Goal: Information Seeking & Learning: Learn about a topic

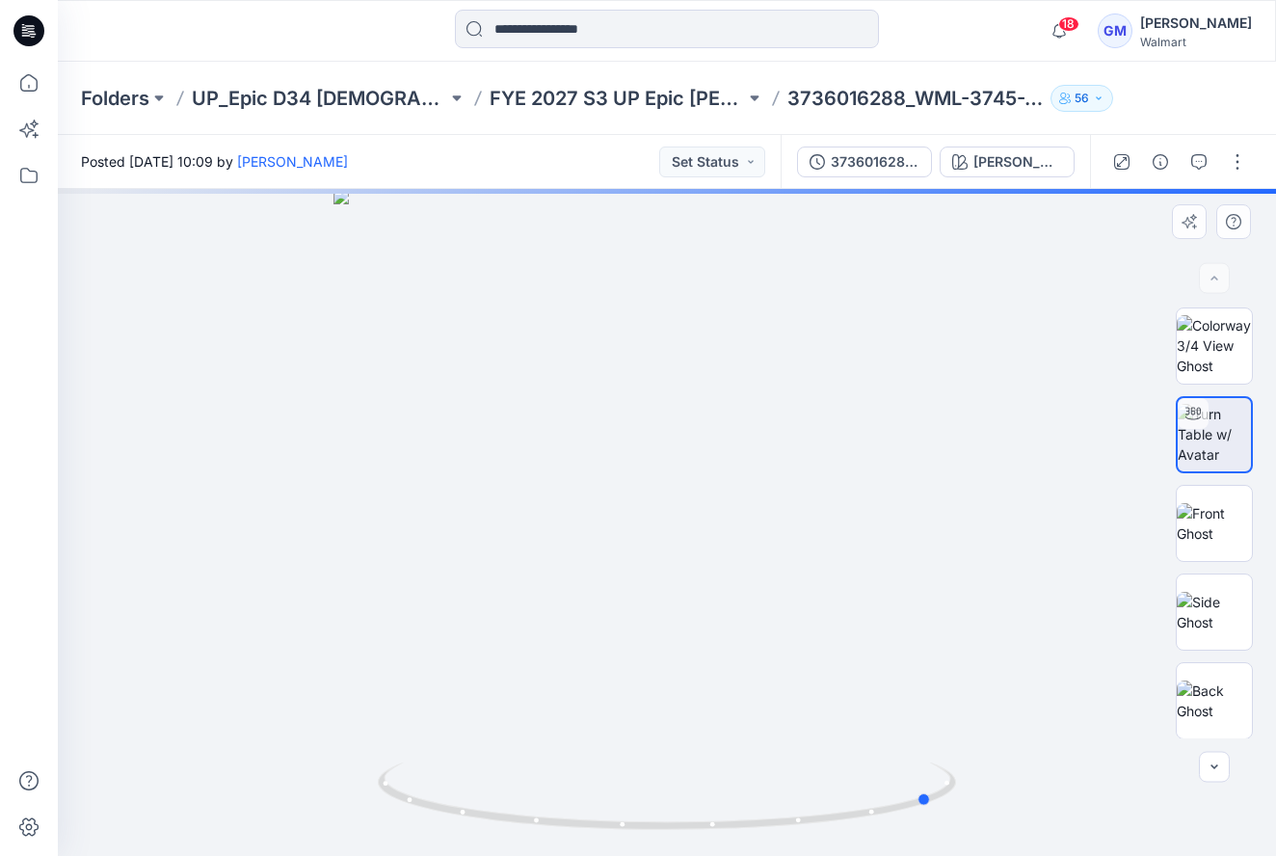
drag, startPoint x: 722, startPoint y: 678, endPoint x: 522, endPoint y: 690, distance: 199.8
click at [522, 690] on div at bounding box center [667, 522] width 1218 height 667
drag, startPoint x: 746, startPoint y: 677, endPoint x: 540, endPoint y: 673, distance: 206.3
click at [540, 673] on div at bounding box center [667, 522] width 1218 height 667
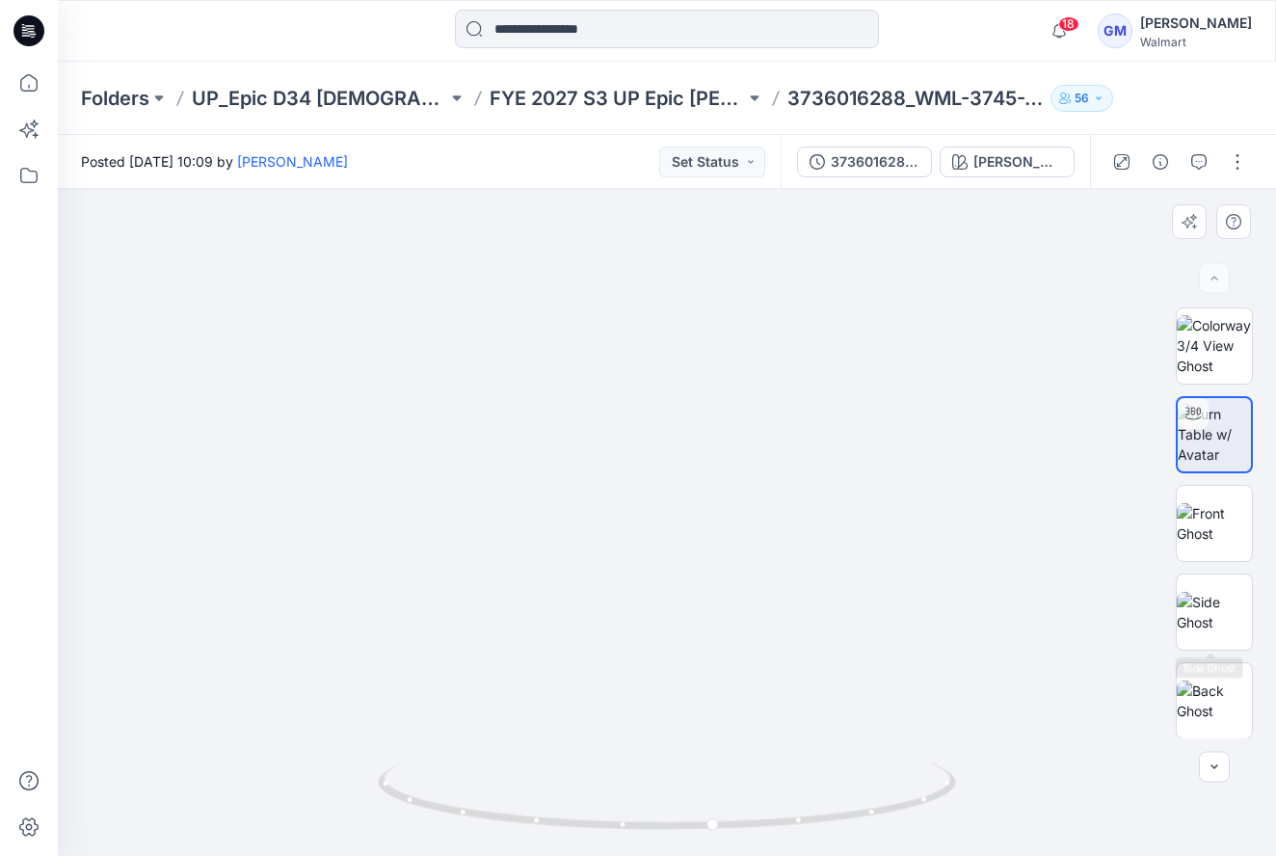
scroll to position [0, 1]
click at [1253, 626] on div "BW XLSX" at bounding box center [1214, 522] width 123 height 431
click at [1223, 688] on img at bounding box center [1214, 700] width 75 height 40
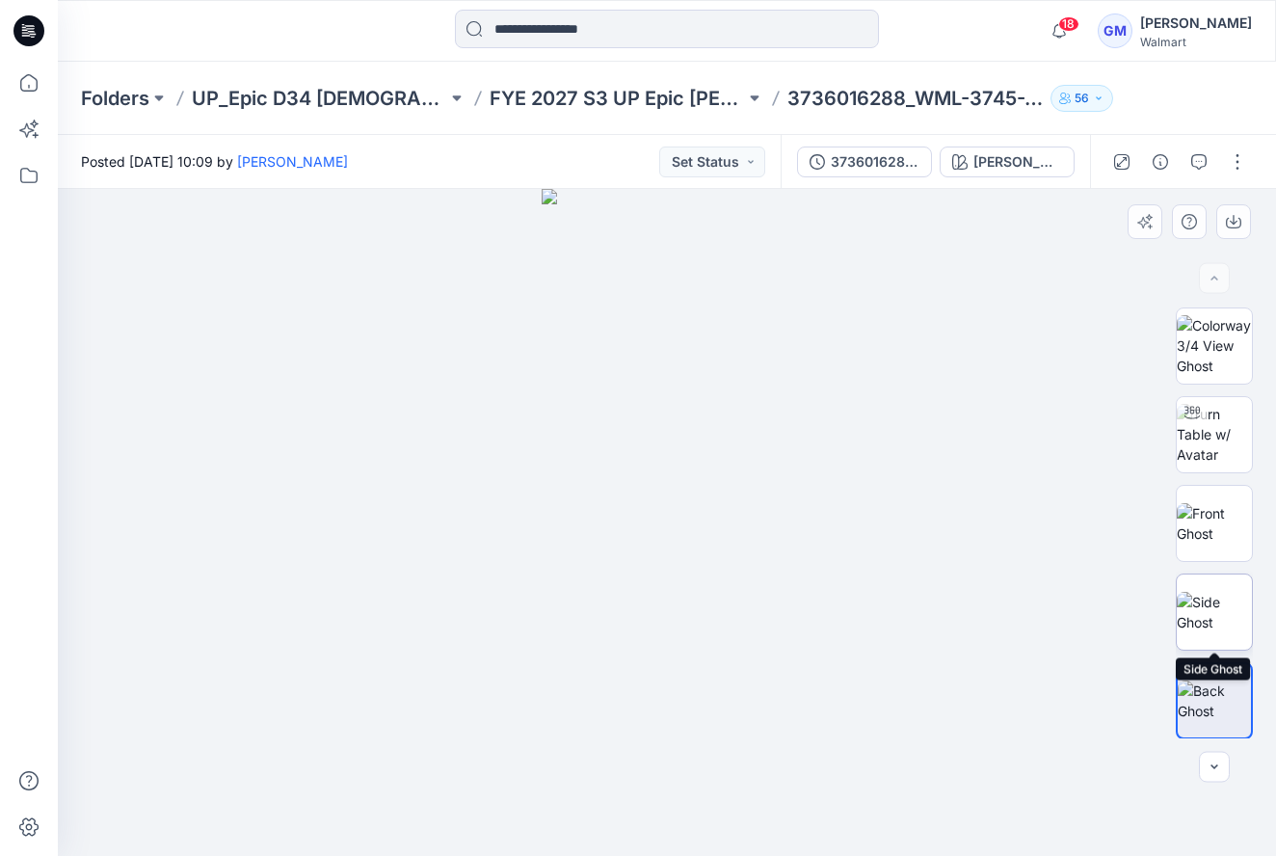
drag, startPoint x: 1235, startPoint y: 606, endPoint x: 1184, endPoint y: 603, distance: 50.2
click at [1234, 606] on img at bounding box center [1214, 612] width 75 height 40
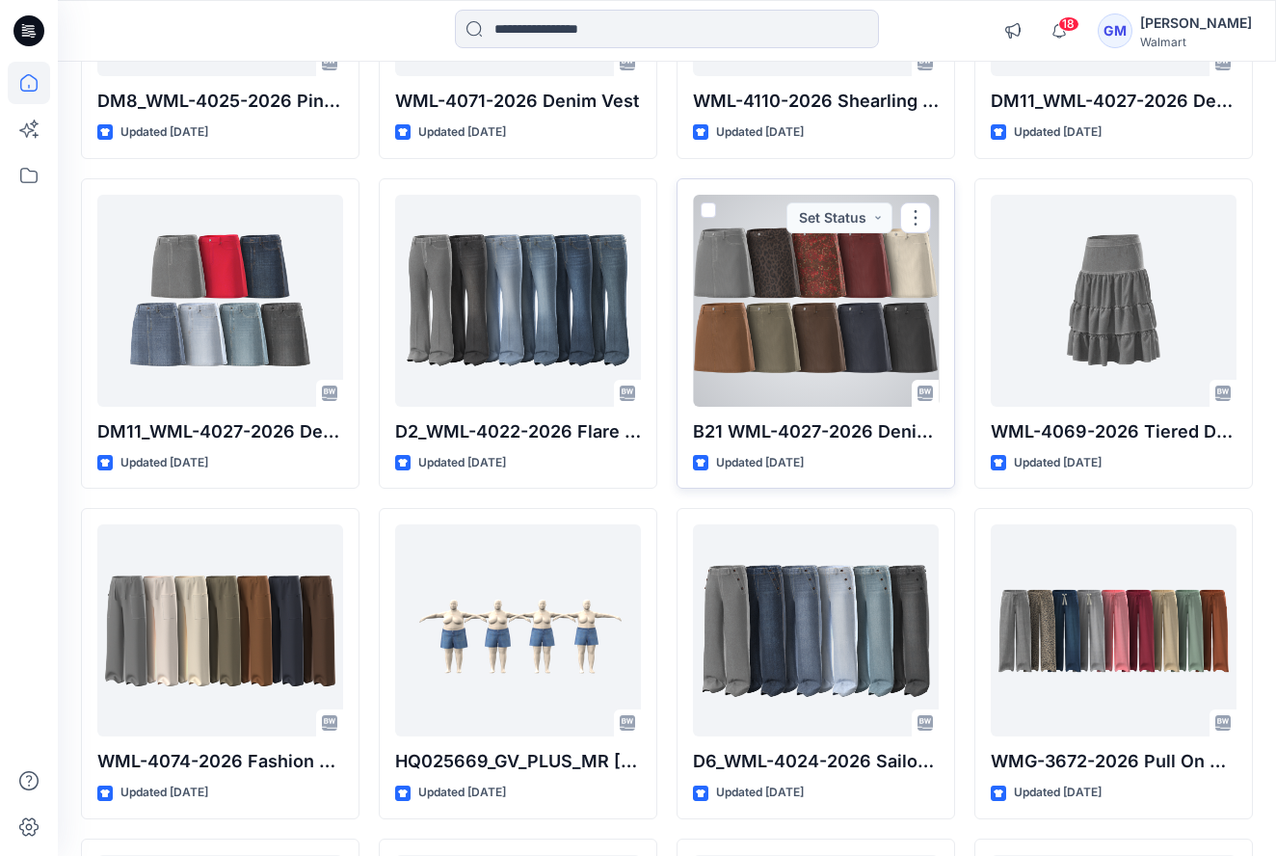
scroll to position [1406, 0]
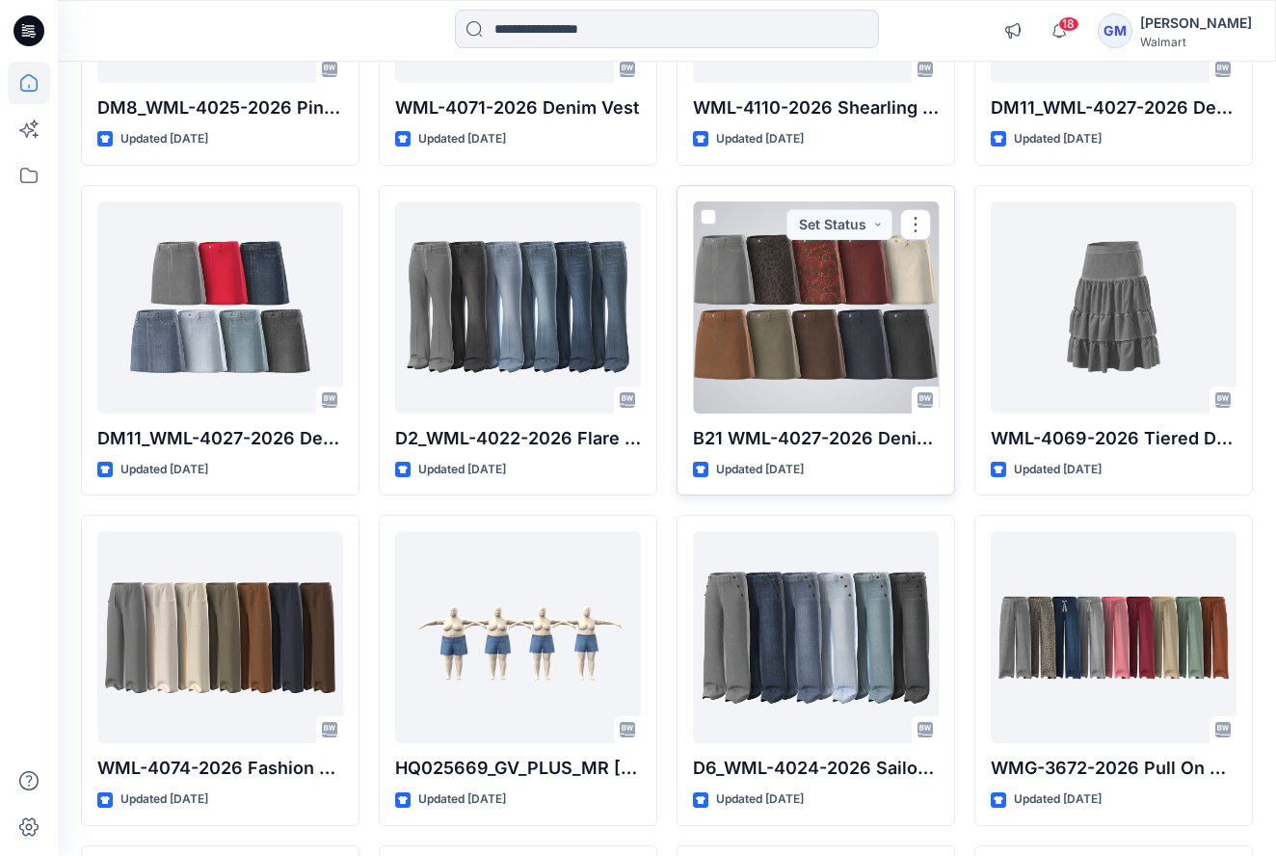
click at [750, 338] on div at bounding box center [816, 307] width 246 height 212
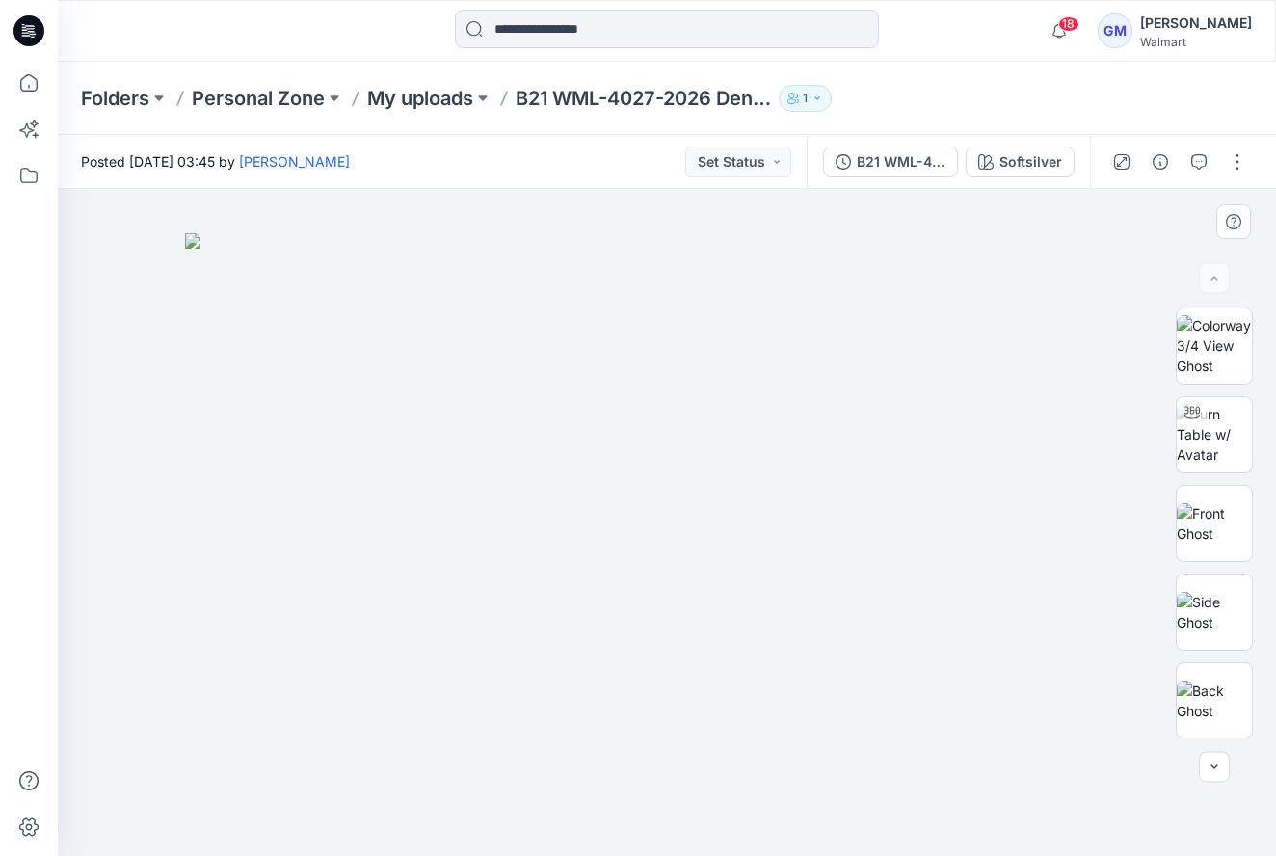
drag, startPoint x: 675, startPoint y: 460, endPoint x: 426, endPoint y: 523, distance: 256.6
click at [425, 510] on img at bounding box center [667, 544] width 964 height 623
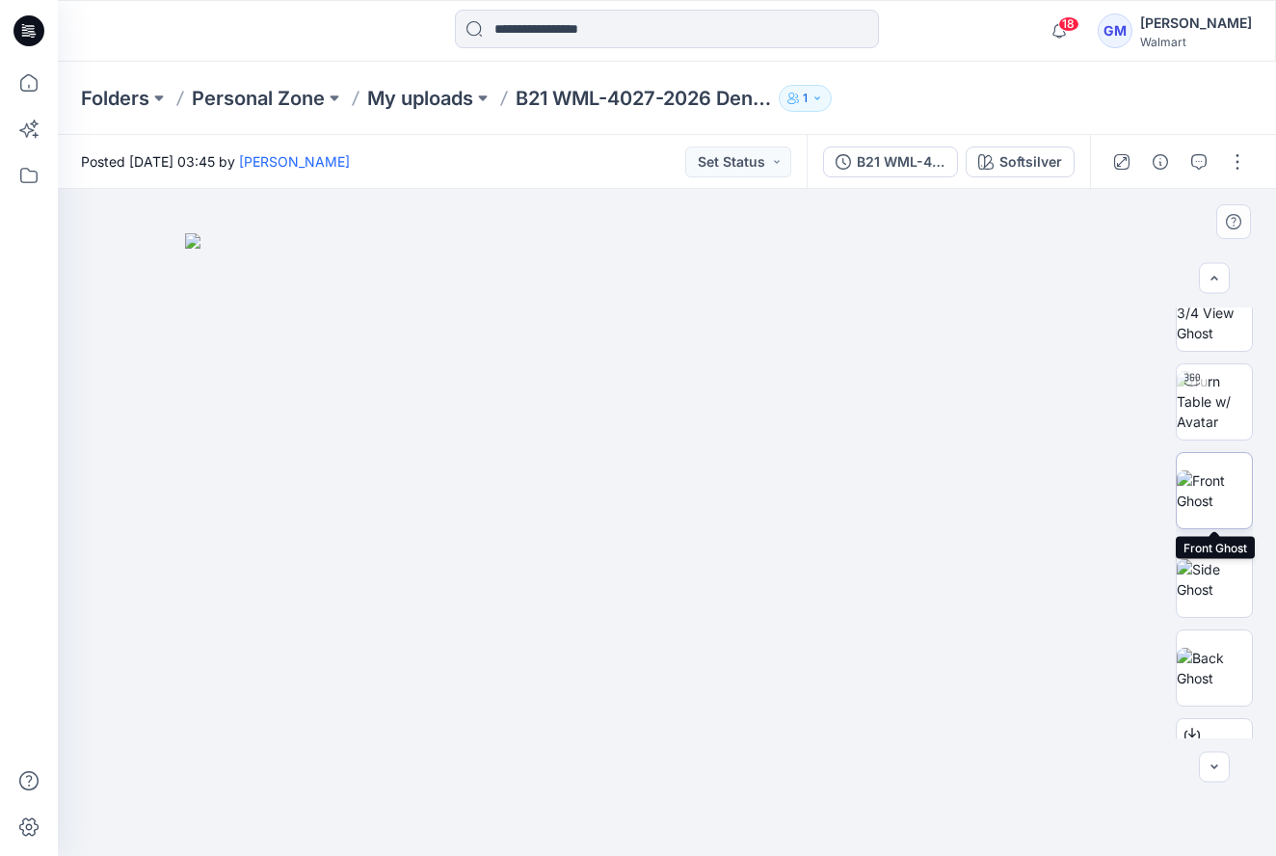
click at [1237, 506] on img at bounding box center [1214, 490] width 75 height 40
drag, startPoint x: 685, startPoint y: 534, endPoint x: 478, endPoint y: 559, distance: 208.7
click at [475, 561] on div at bounding box center [667, 522] width 1218 height 667
drag, startPoint x: 657, startPoint y: 377, endPoint x: 804, endPoint y: 412, distance: 150.8
click at [786, 411] on img at bounding box center [667, 588] width 357 height 535
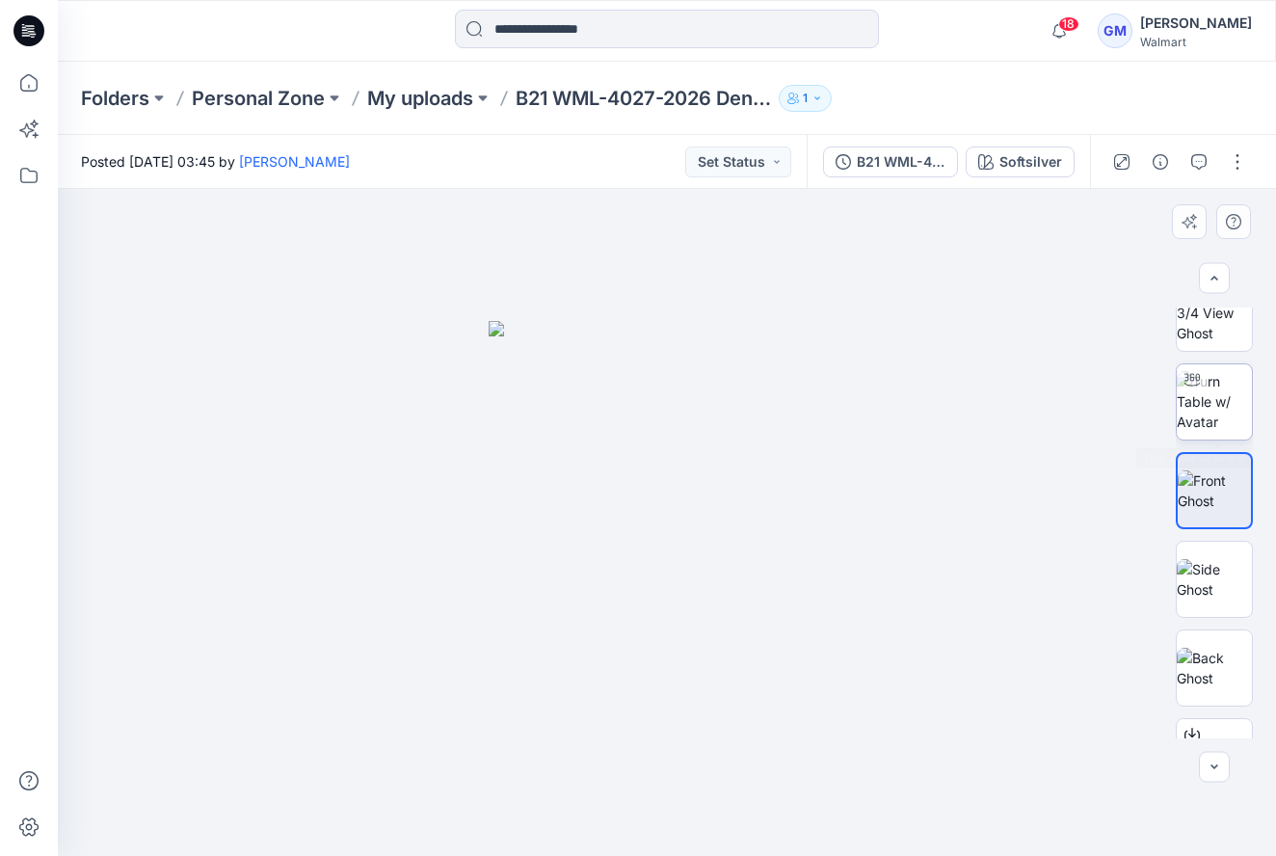
click at [1239, 393] on img at bounding box center [1214, 401] width 75 height 61
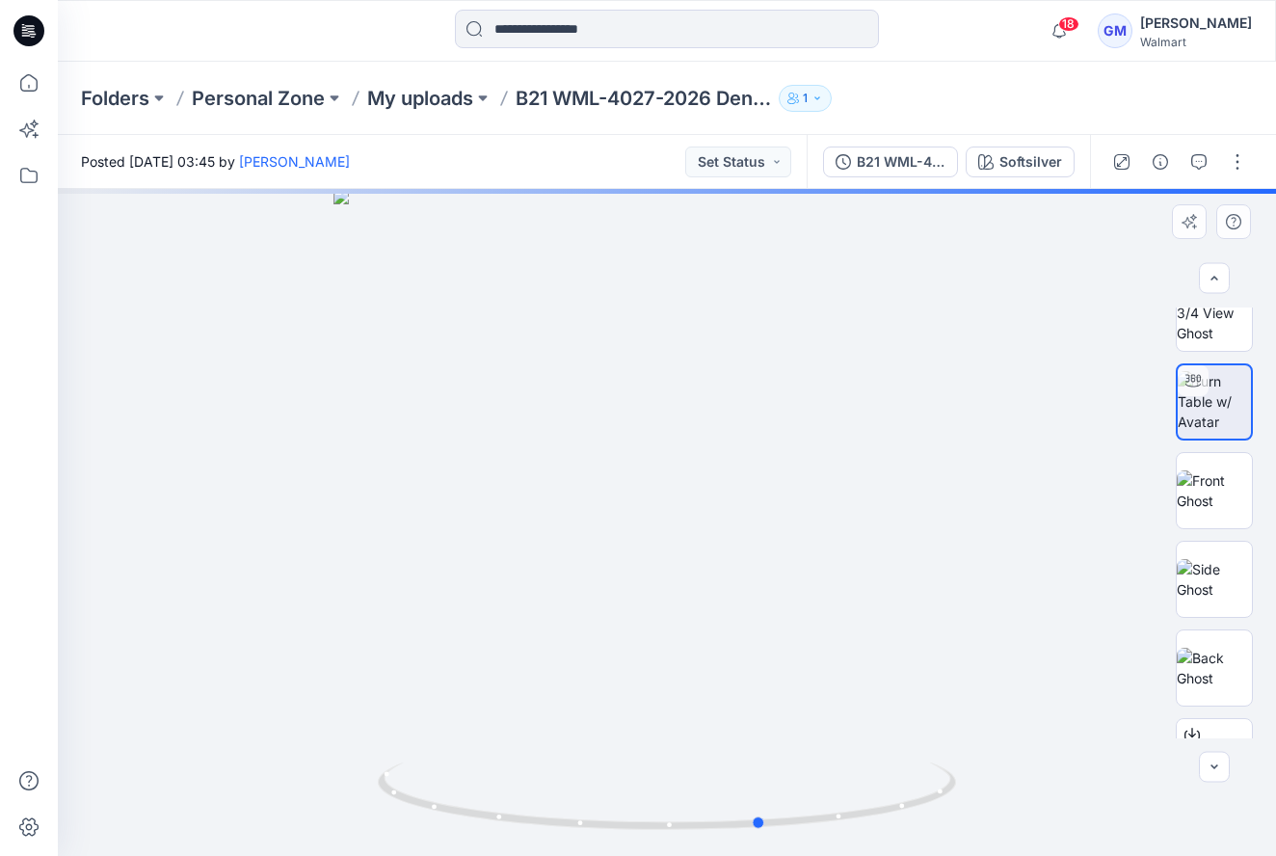
drag, startPoint x: 594, startPoint y: 560, endPoint x: 361, endPoint y: 585, distance: 233.6
click at [329, 585] on div at bounding box center [667, 522] width 1218 height 667
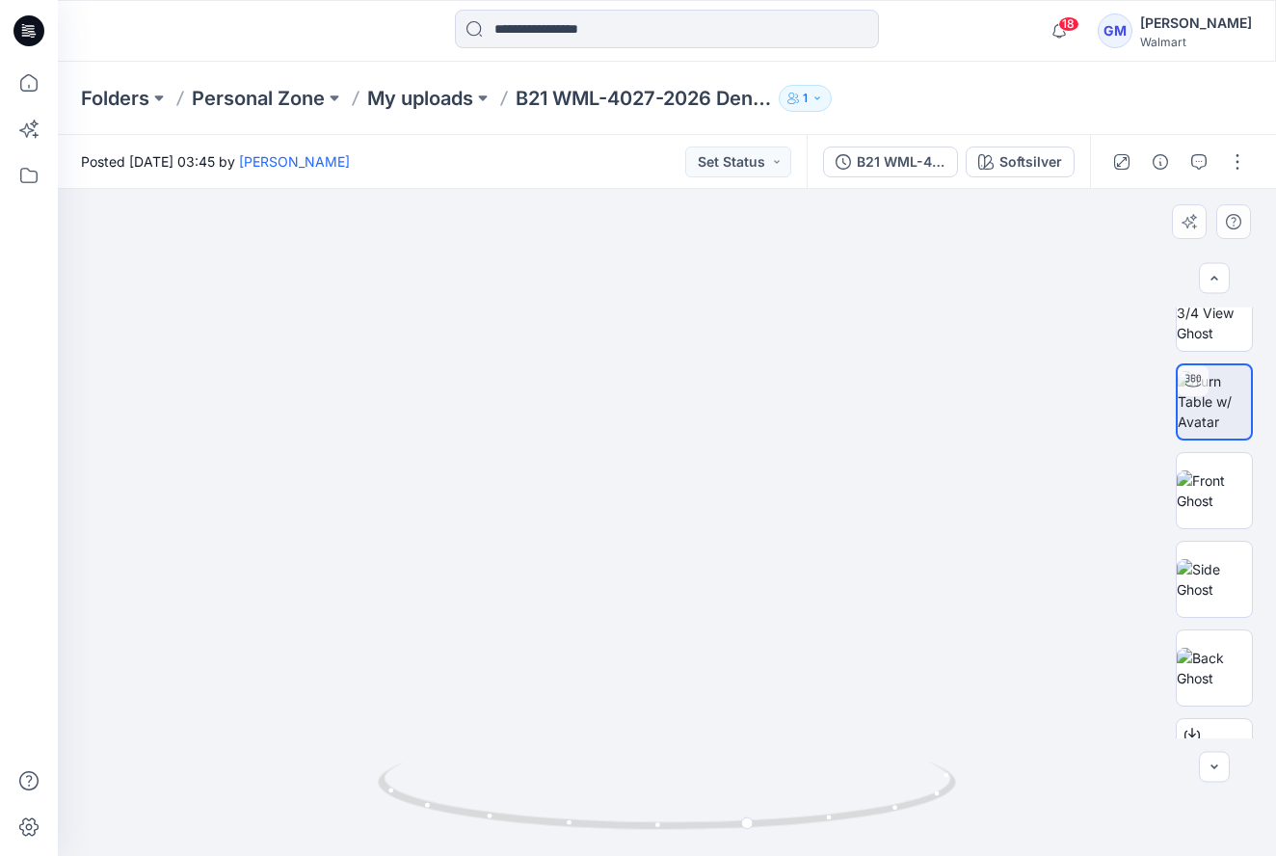
drag, startPoint x: 760, startPoint y: 572, endPoint x: 612, endPoint y: 530, distance: 154.4
drag, startPoint x: 729, startPoint y: 589, endPoint x: 485, endPoint y: 571, distance: 244.4
click at [485, 571] on div at bounding box center [667, 522] width 1218 height 667
drag, startPoint x: 554, startPoint y: 590, endPoint x: 550, endPoint y: 574, distance: 15.9
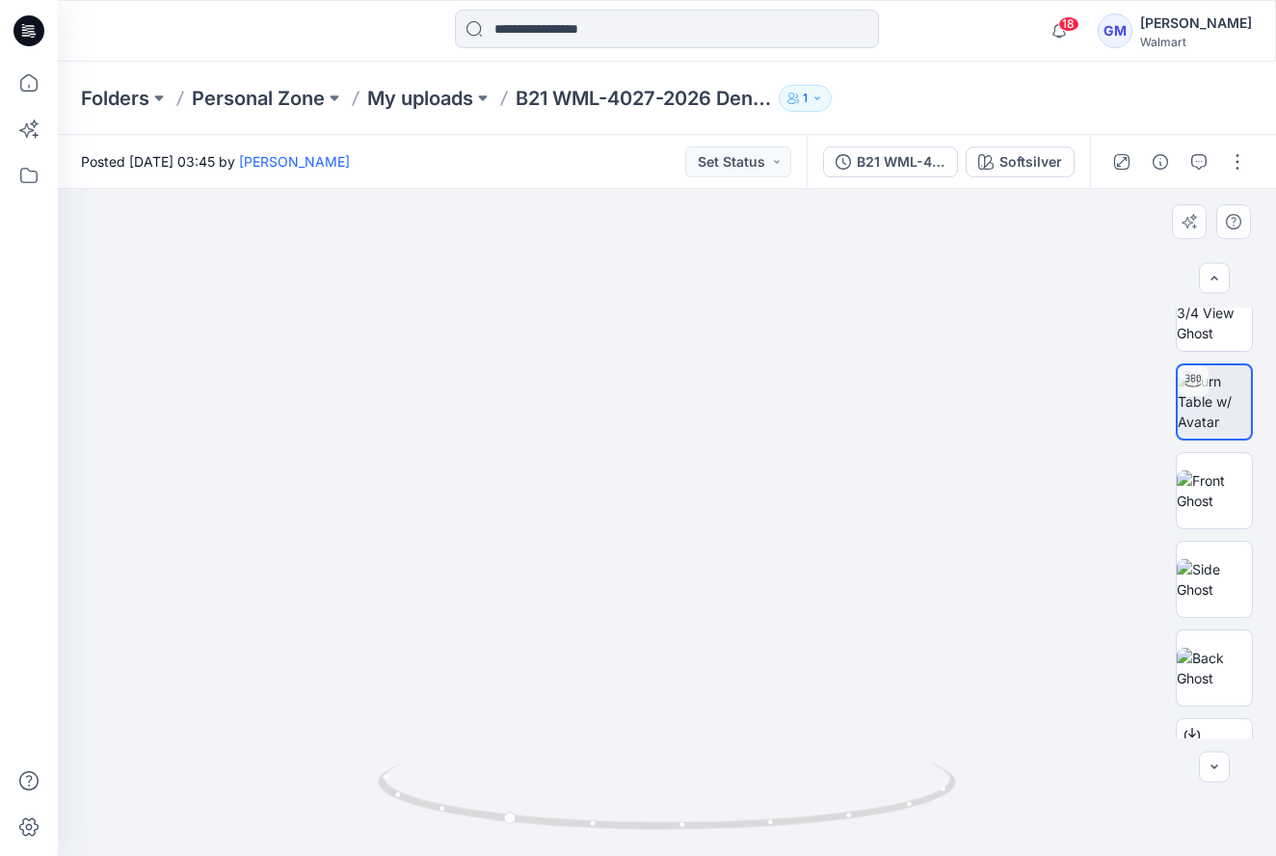
click at [570, 573] on img at bounding box center [696, 248] width 1739 height 1213
drag, startPoint x: 434, startPoint y: 601, endPoint x: 371, endPoint y: 651, distance: 79.6
click at [422, 575] on img at bounding box center [672, 226] width 1739 height 1259
drag, startPoint x: 366, startPoint y: 711, endPoint x: 403, endPoint y: 757, distance: 58.2
click at [382, 717] on img at bounding box center [696, 233] width 1739 height 1245
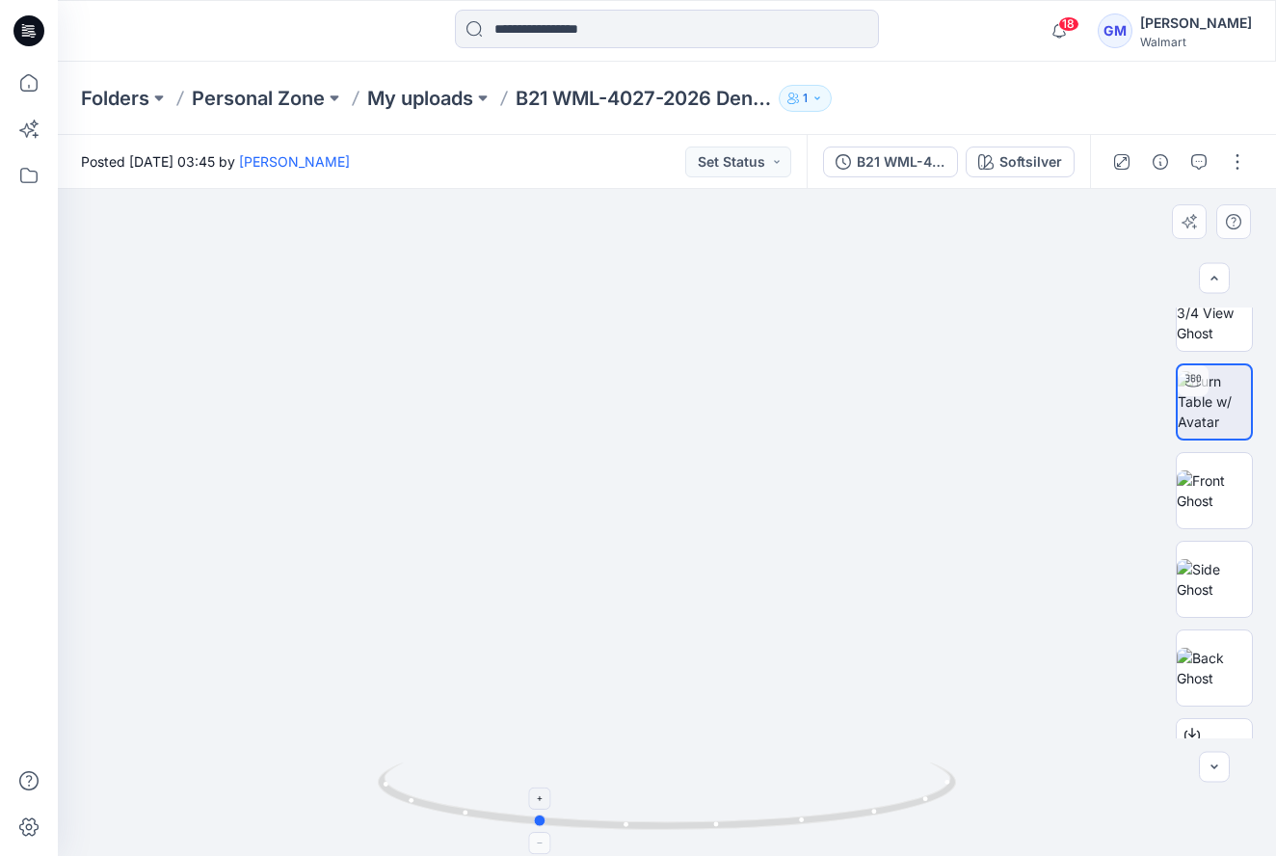
drag, startPoint x: 542, startPoint y: 825, endPoint x: 572, endPoint y: 826, distance: 30.9
click at [572, 826] on icon at bounding box center [669, 798] width 583 height 72
drag, startPoint x: 191, startPoint y: 332, endPoint x: 289, endPoint y: 333, distance: 98.3
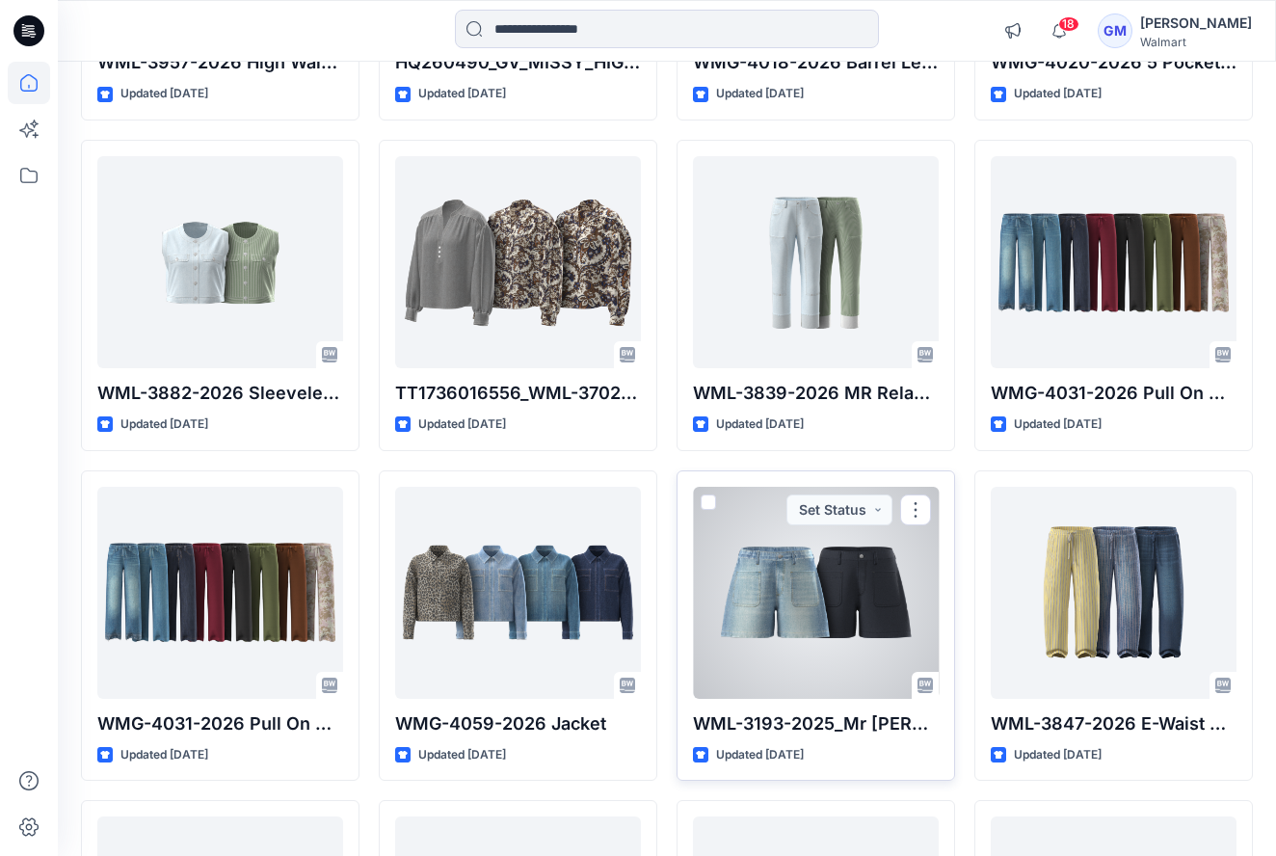
scroll to position [3431, 0]
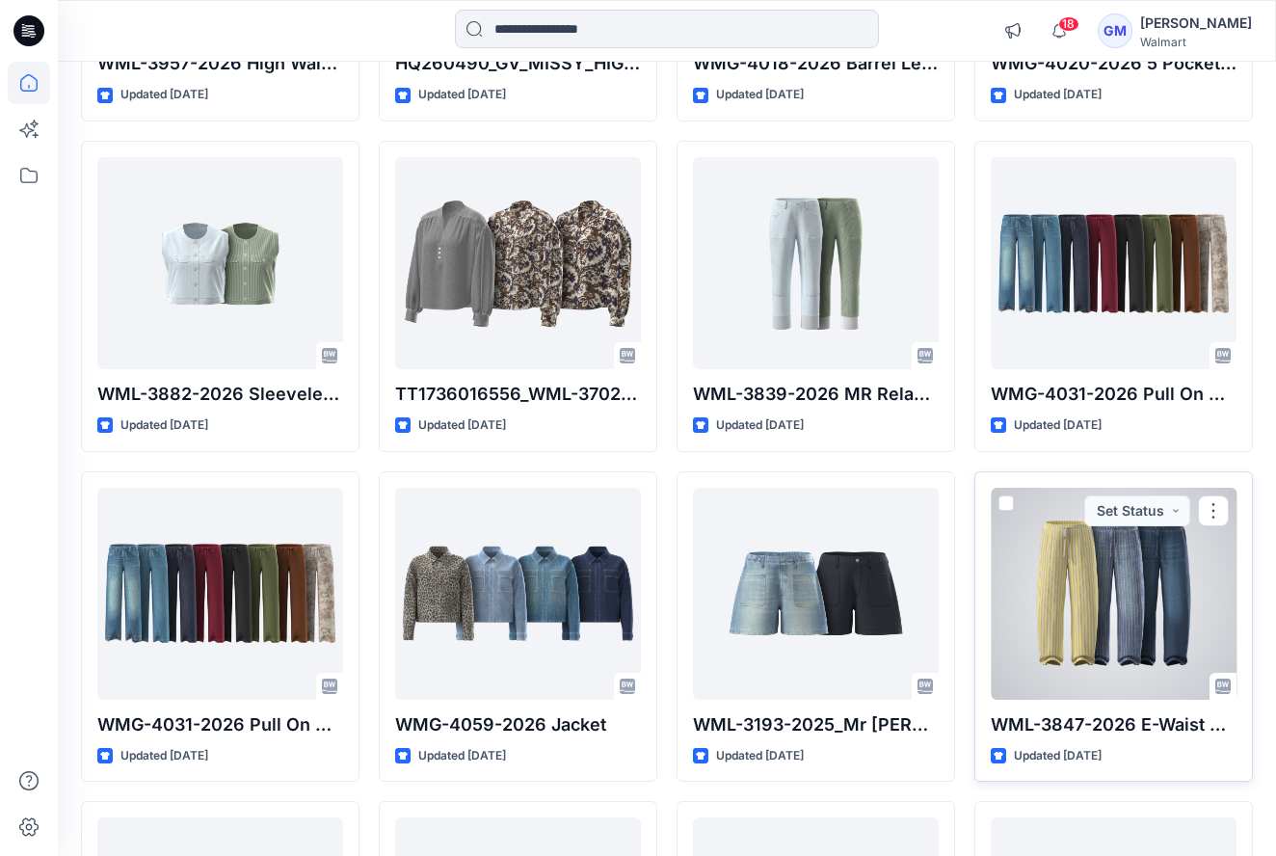
click at [1034, 567] on div at bounding box center [1114, 594] width 246 height 212
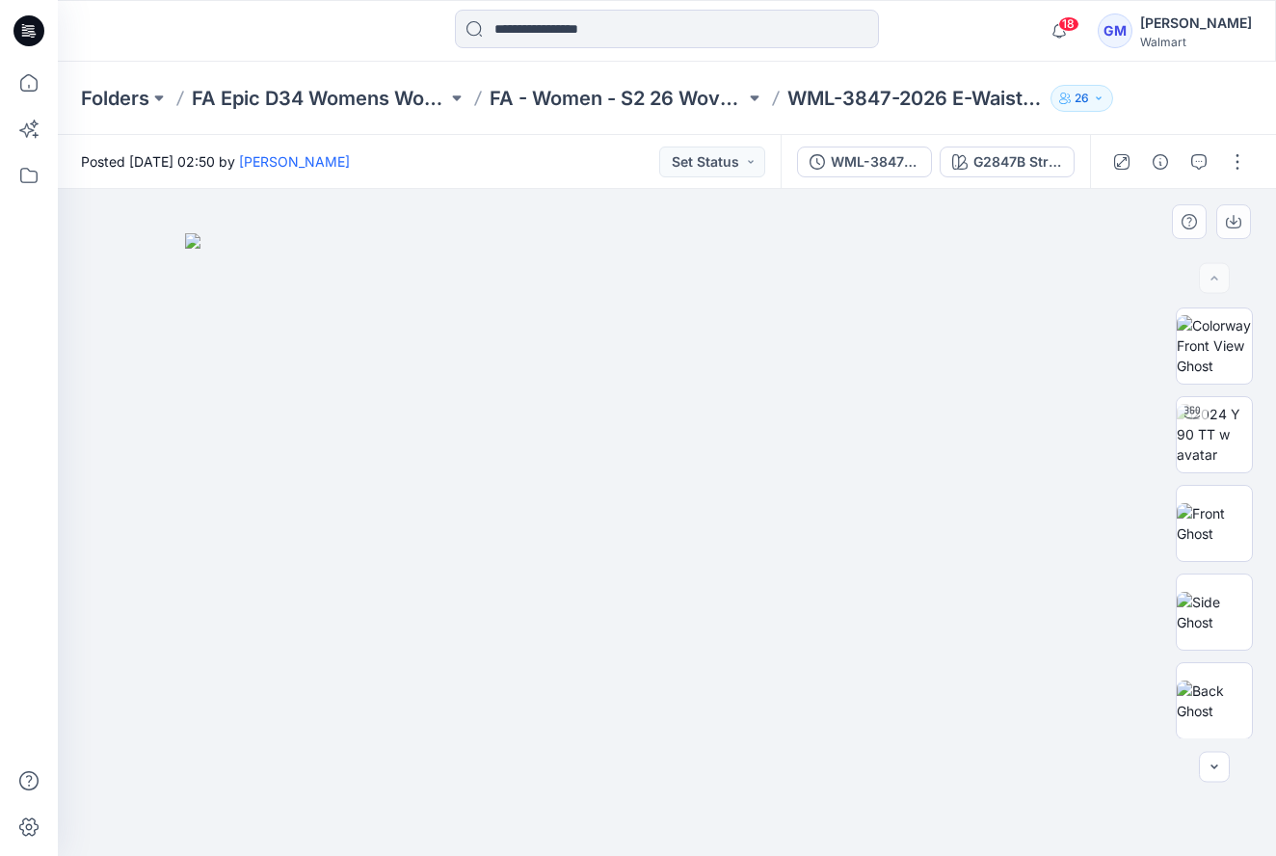
drag, startPoint x: 718, startPoint y: 571, endPoint x: 578, endPoint y: 538, distance: 143.8
click at [578, 538] on img at bounding box center [667, 544] width 964 height 623
click at [1187, 445] on img at bounding box center [1214, 434] width 75 height 61
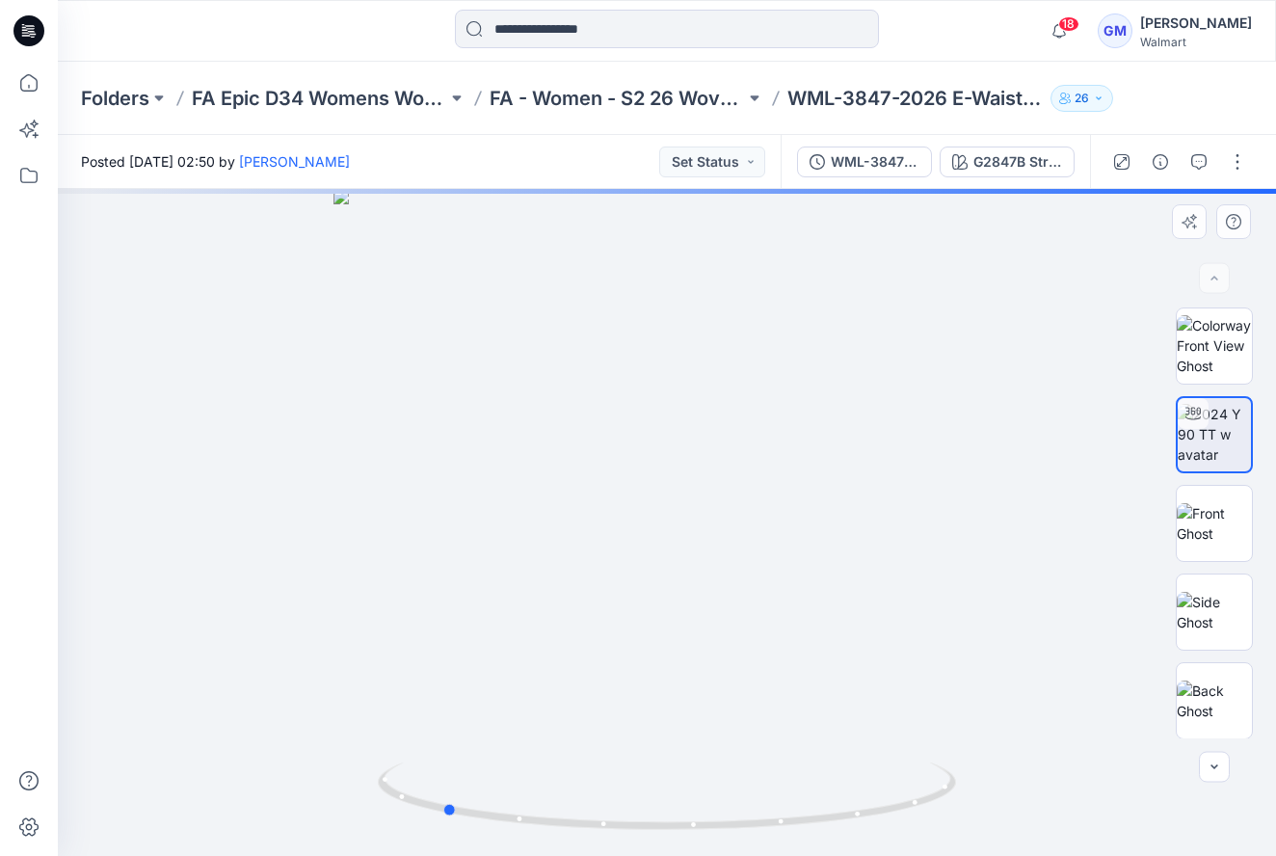
drag, startPoint x: 790, startPoint y: 565, endPoint x: 627, endPoint y: 567, distance: 162.9
click at [569, 537] on div at bounding box center [667, 522] width 1218 height 667
click at [1253, 623] on div "XLSX BW" at bounding box center [1214, 522] width 123 height 431
click at [1209, 622] on img at bounding box center [1214, 612] width 75 height 40
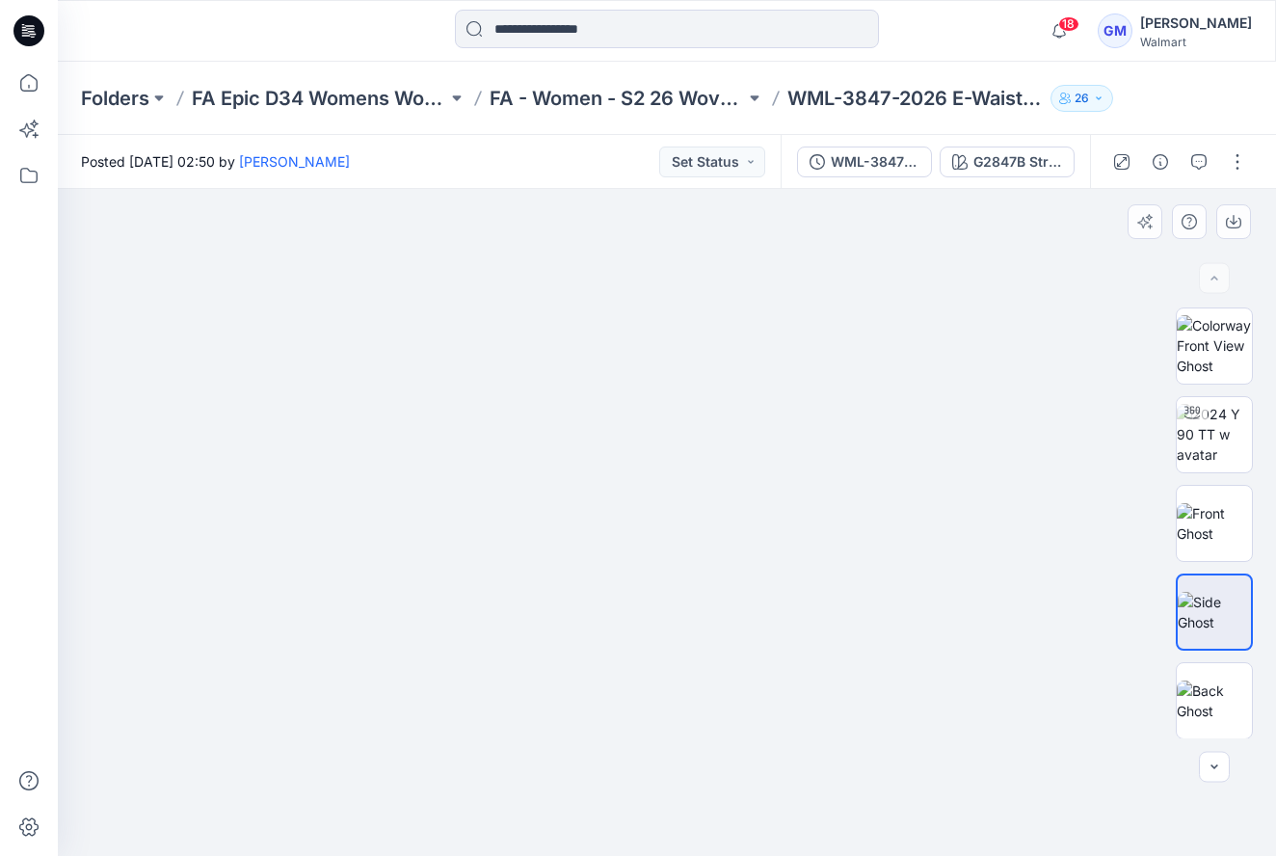
drag, startPoint x: 551, startPoint y: 608, endPoint x: 289, endPoint y: 602, distance: 262.2
click at [289, 602] on div at bounding box center [667, 522] width 1218 height 667
drag, startPoint x: 668, startPoint y: 627, endPoint x: 927, endPoint y: 537, distance: 274.6
click at [689, 491] on img at bounding box center [667, 413] width 264 height 885
click at [1271, 705] on div "XLSX BW" at bounding box center [1214, 522] width 123 height 431
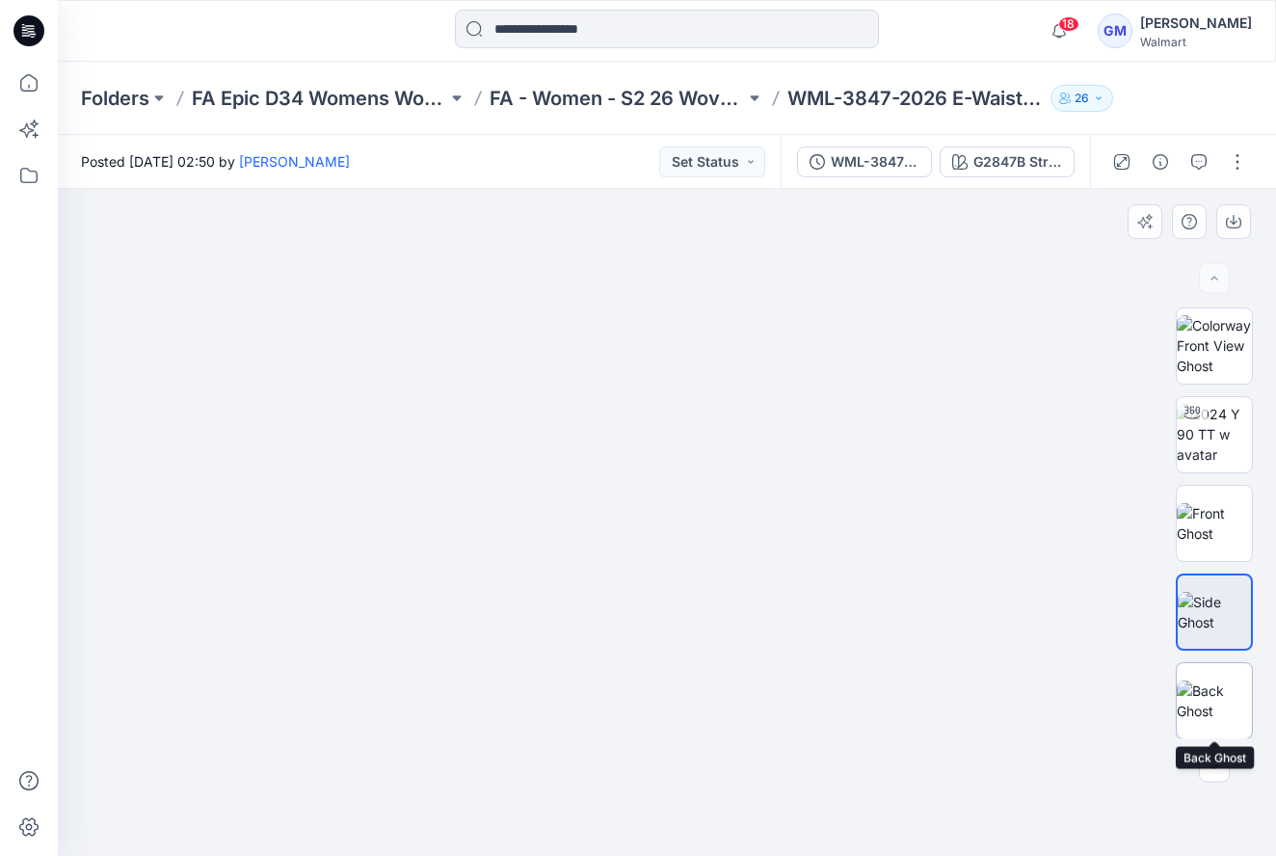
click at [1200, 702] on img at bounding box center [1214, 700] width 75 height 40
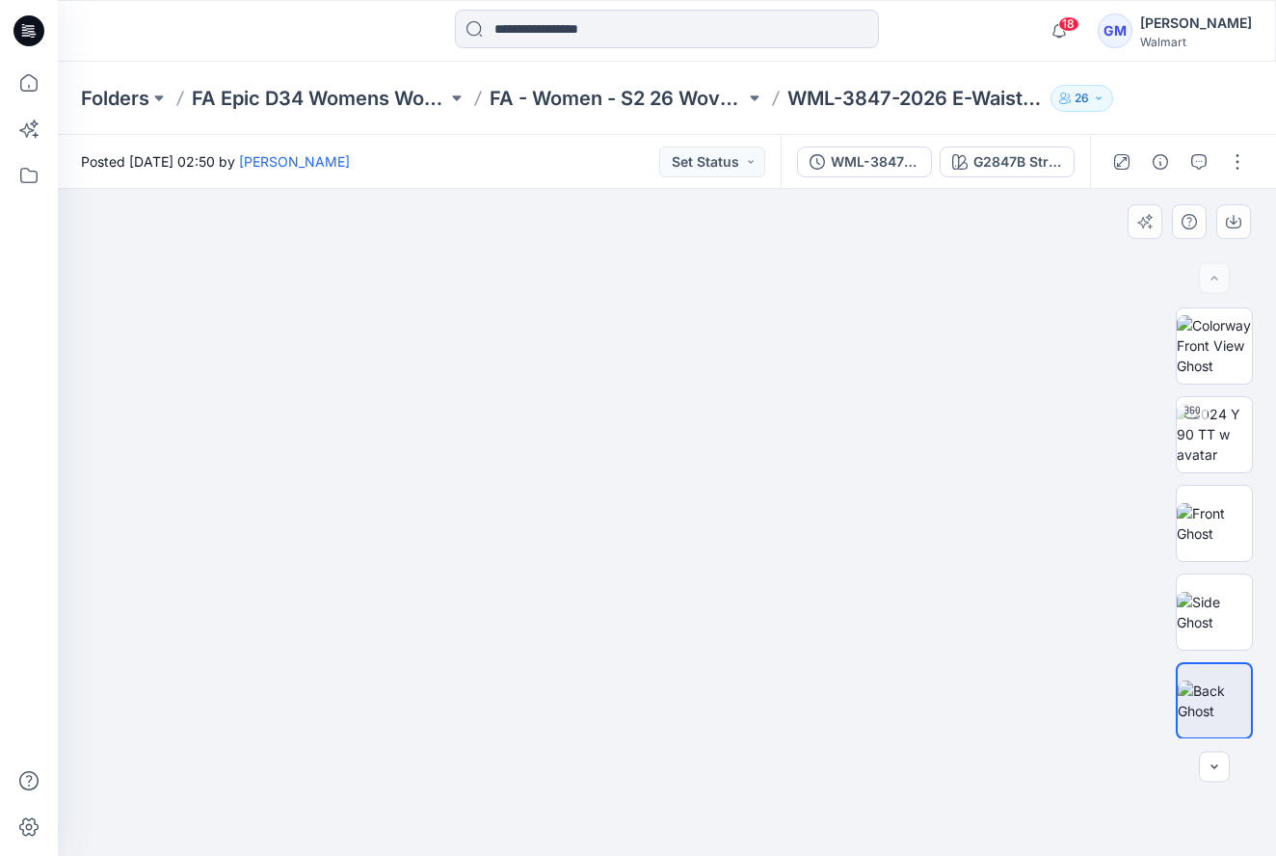
drag, startPoint x: 624, startPoint y: 648, endPoint x: 946, endPoint y: 652, distance: 321.9
click at [946, 652] on div at bounding box center [667, 522] width 1218 height 667
click at [1214, 759] on icon "button" at bounding box center [1214, 766] width 15 height 15
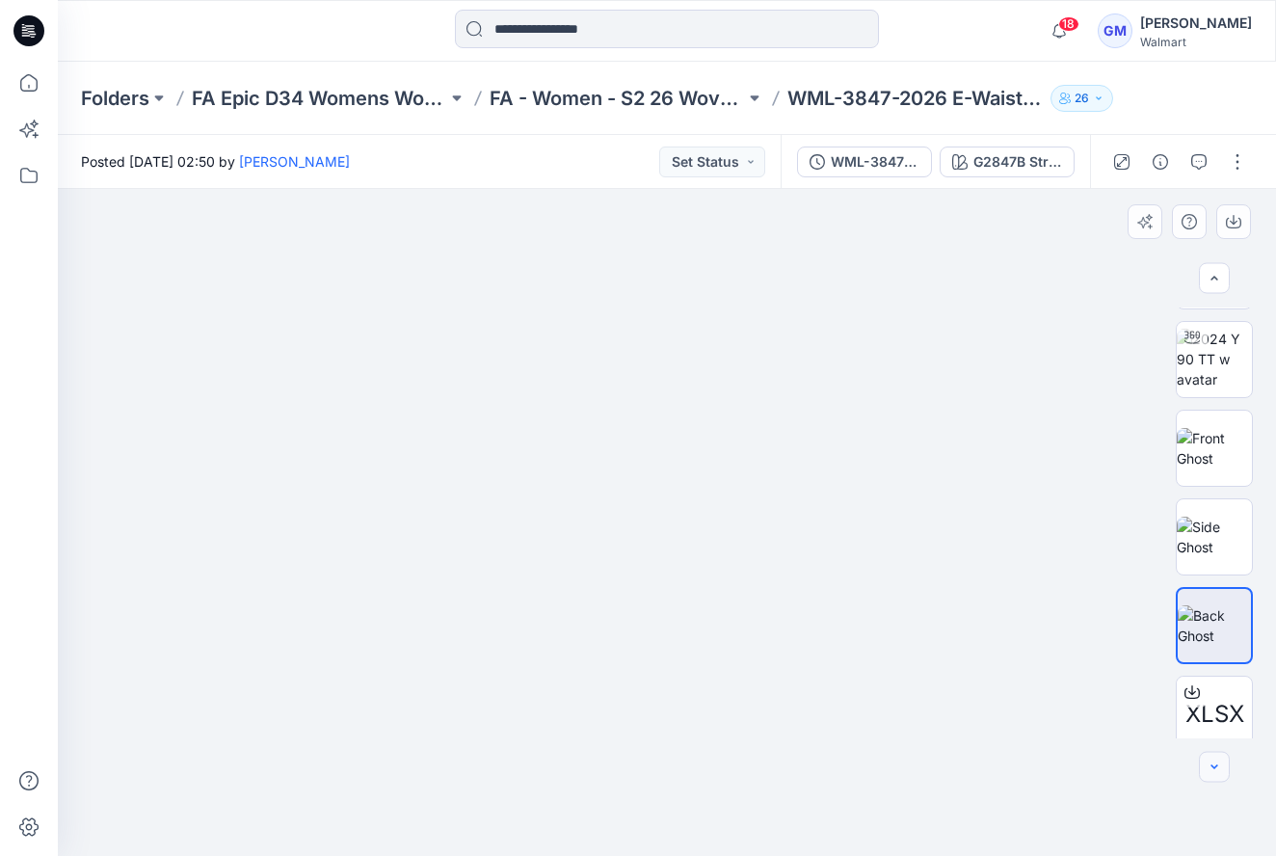
click at [1214, 759] on icon "button" at bounding box center [1214, 766] width 15 height 15
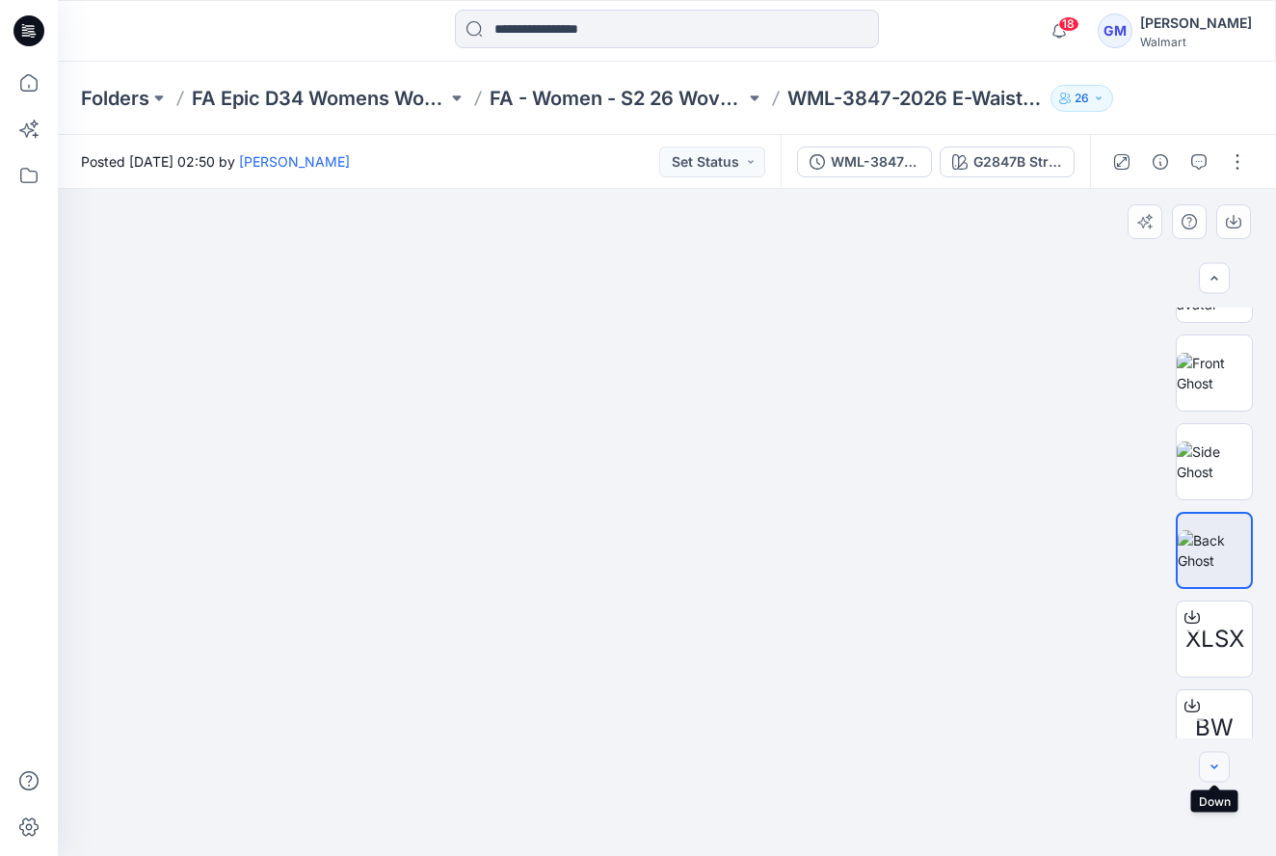
click at [1220, 763] on icon "button" at bounding box center [1214, 766] width 15 height 15
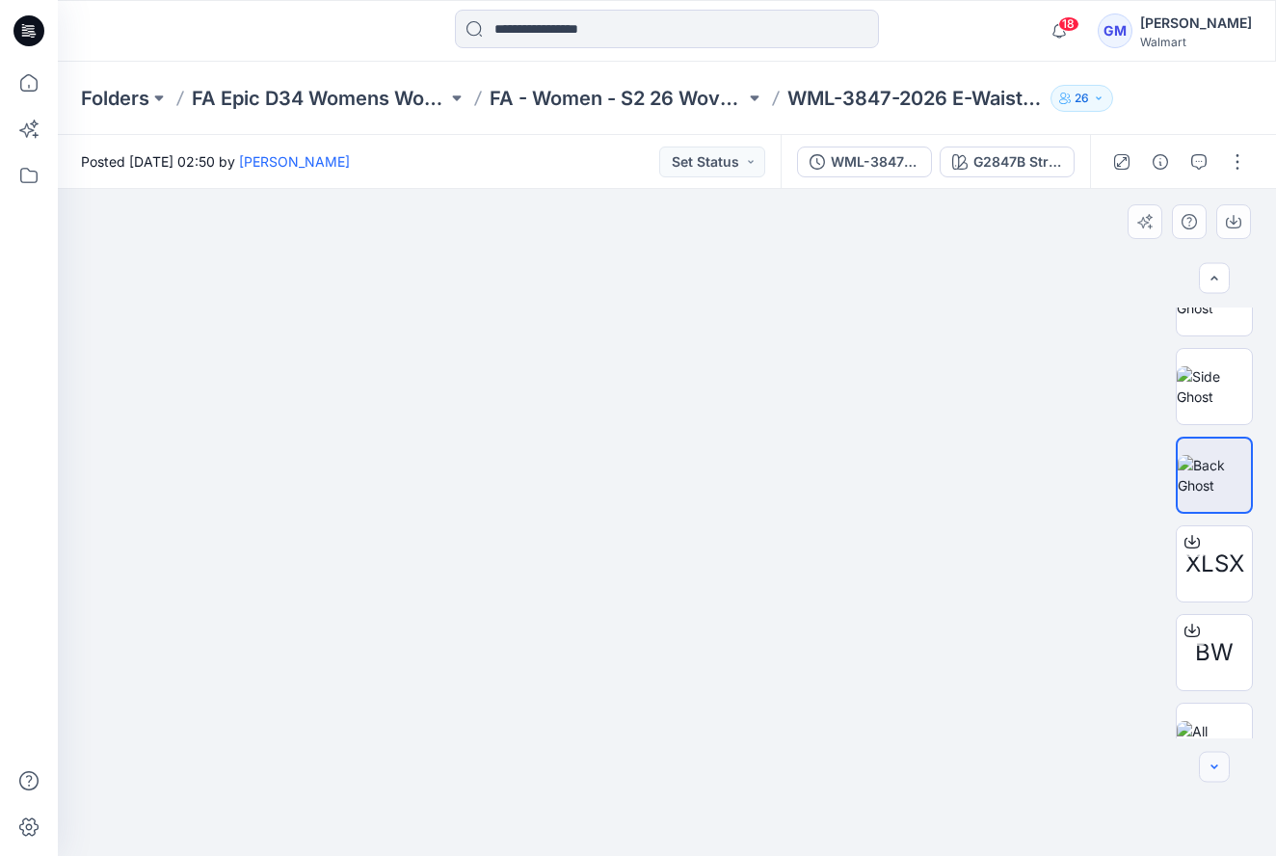
click at [1220, 763] on icon "button" at bounding box center [1214, 766] width 15 height 15
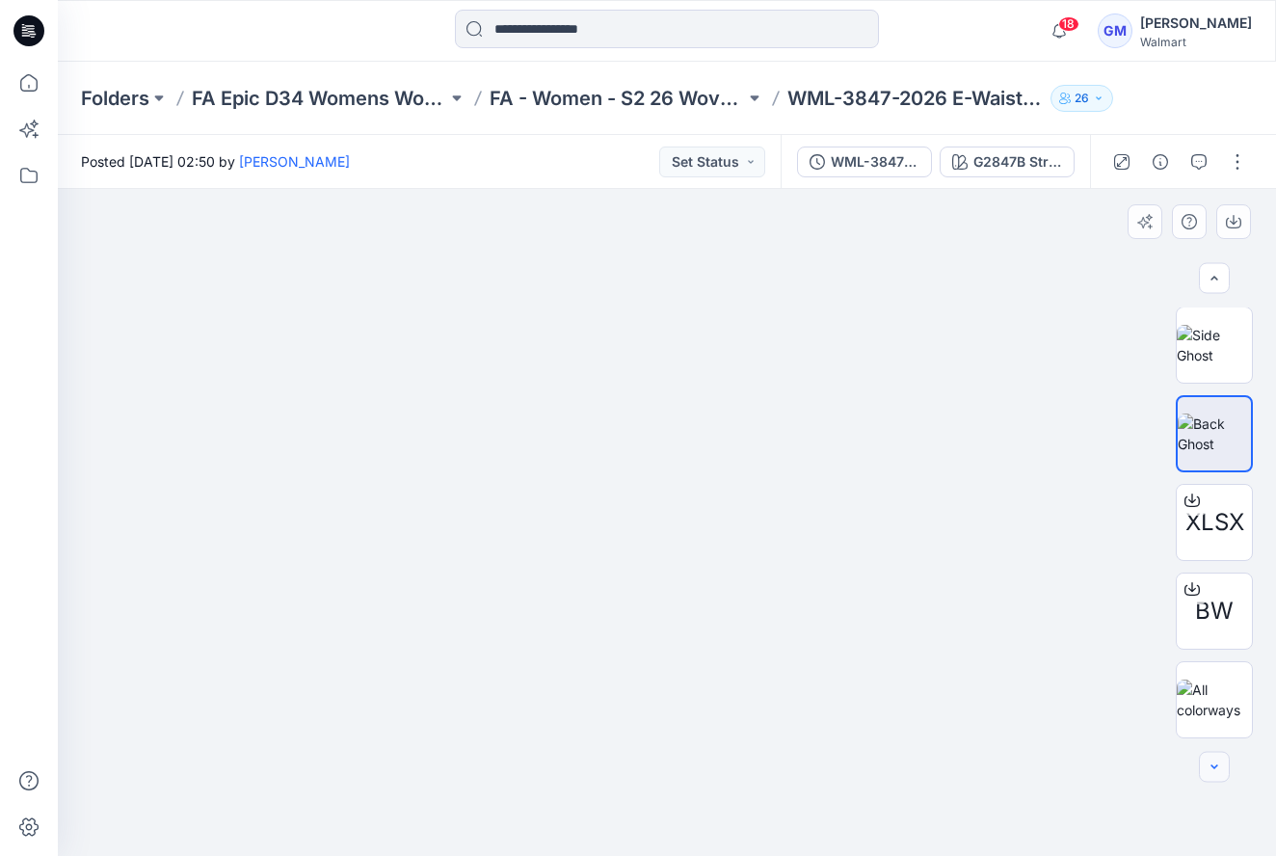
click at [1220, 763] on div at bounding box center [1214, 767] width 31 height 31
click at [1213, 704] on img at bounding box center [1214, 699] width 75 height 40
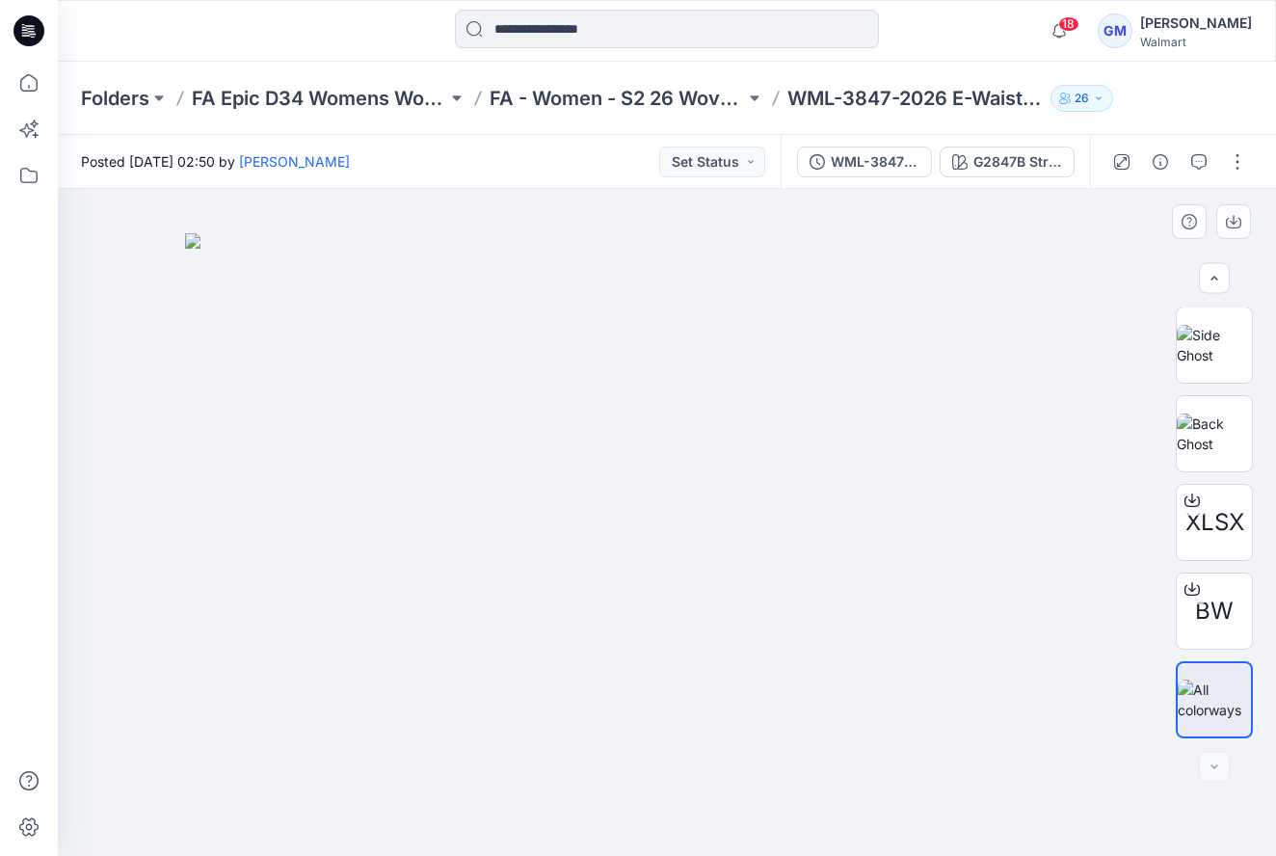
drag, startPoint x: 634, startPoint y: 643, endPoint x: 883, endPoint y: 592, distance: 253.8
click at [883, 592] on img at bounding box center [667, 544] width 964 height 623
drag, startPoint x: 804, startPoint y: 574, endPoint x: 482, endPoint y: 554, distance: 322.5
click at [489, 554] on img at bounding box center [667, 544] width 964 height 623
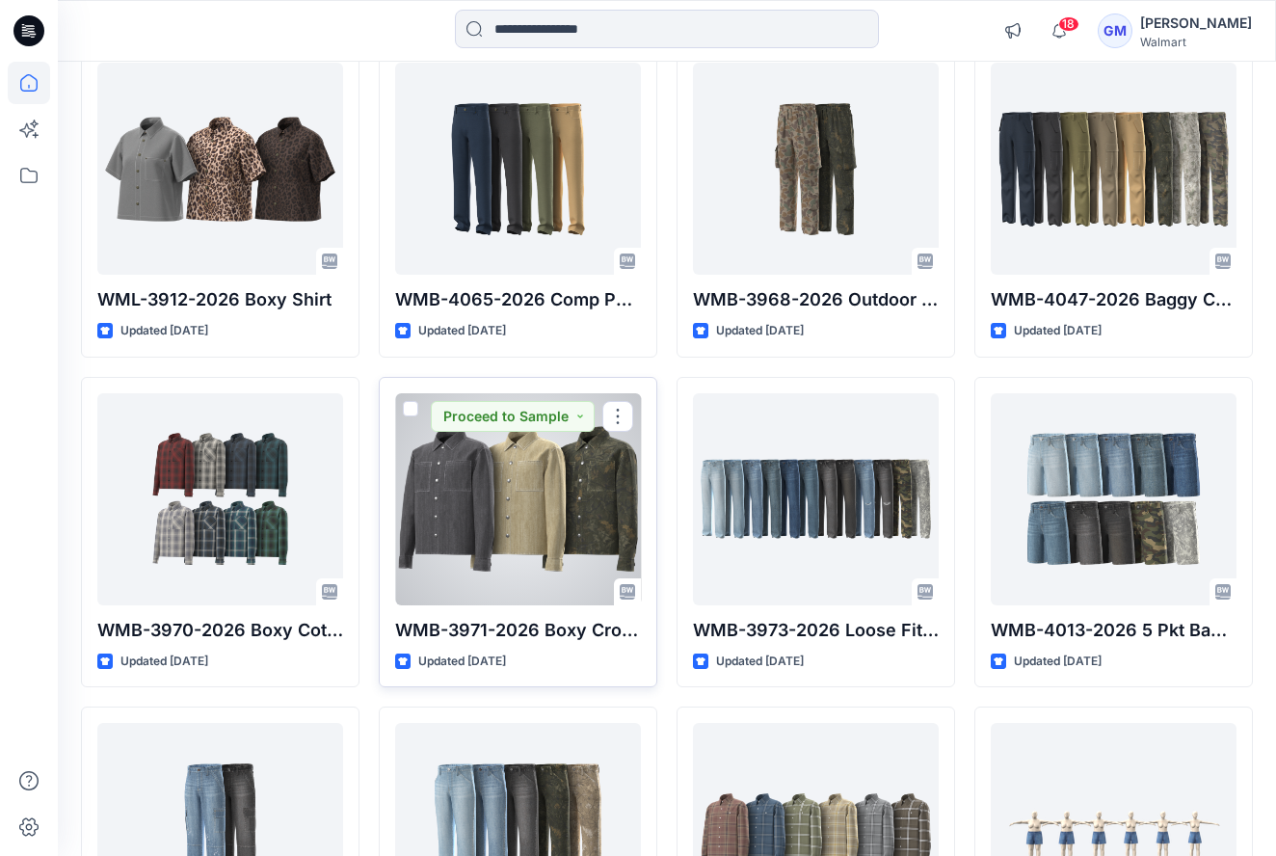
scroll to position [4186, 0]
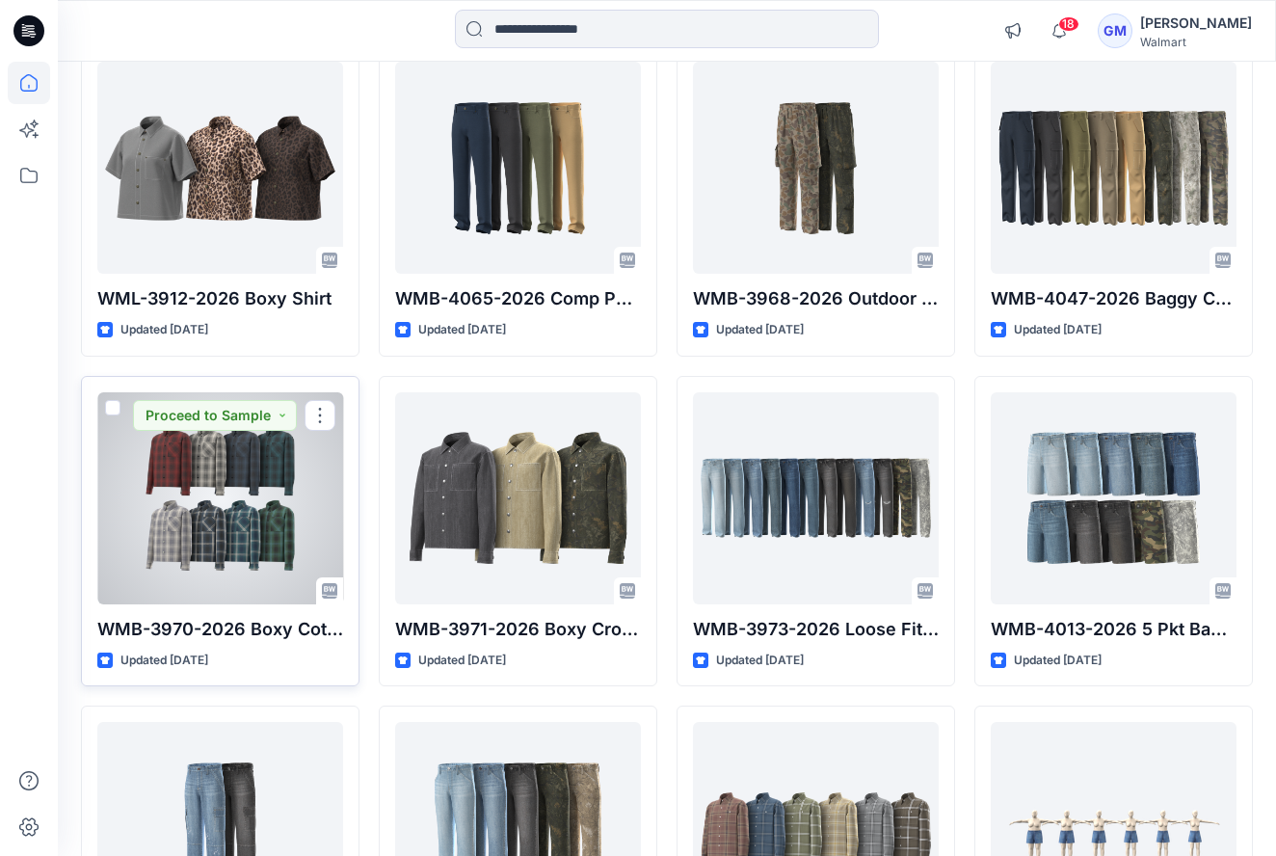
click at [230, 529] on div at bounding box center [220, 498] width 246 height 212
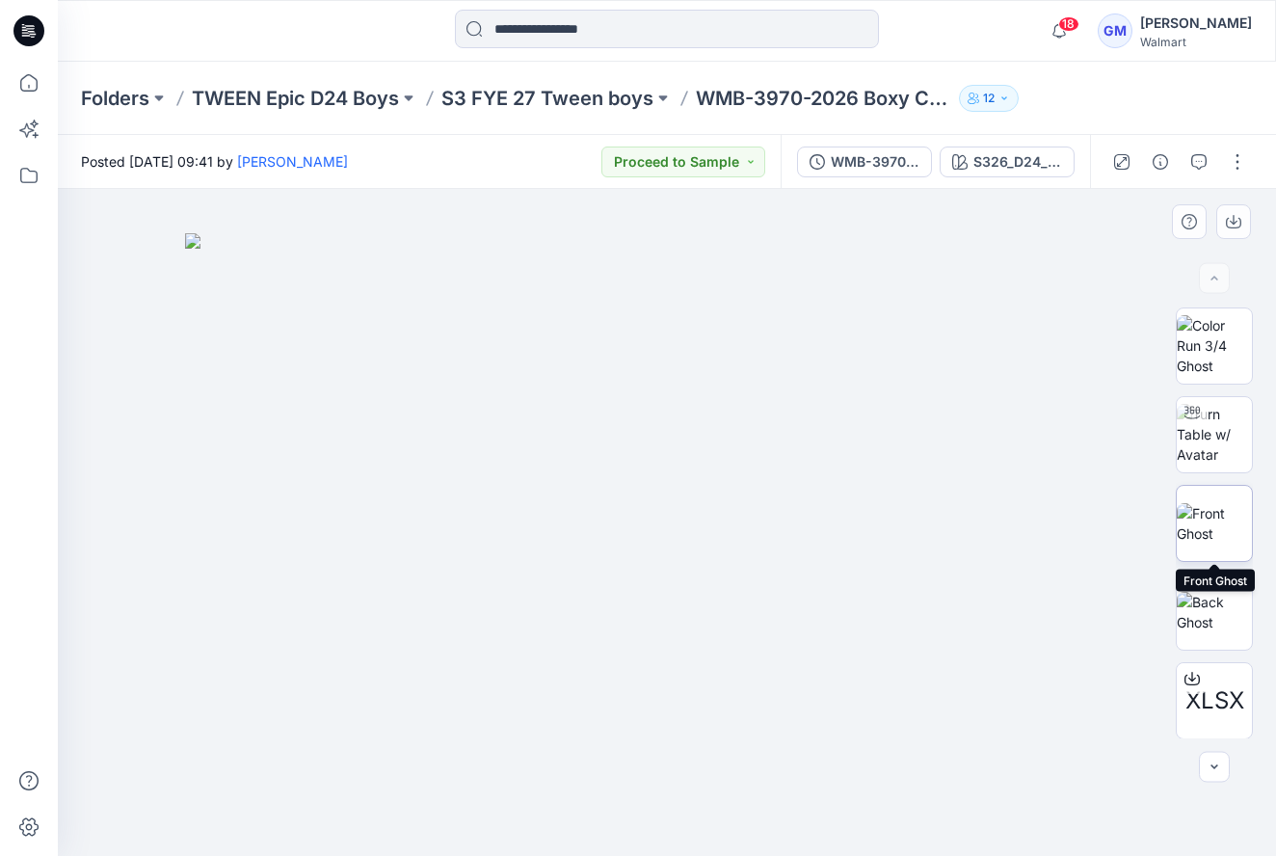
click at [1216, 526] on img at bounding box center [1214, 523] width 75 height 40
drag, startPoint x: 444, startPoint y: 544, endPoint x: 370, endPoint y: 544, distance: 74.2
click at [370, 544] on div at bounding box center [667, 522] width 1218 height 667
click at [1198, 424] on div at bounding box center [1192, 412] width 31 height 31
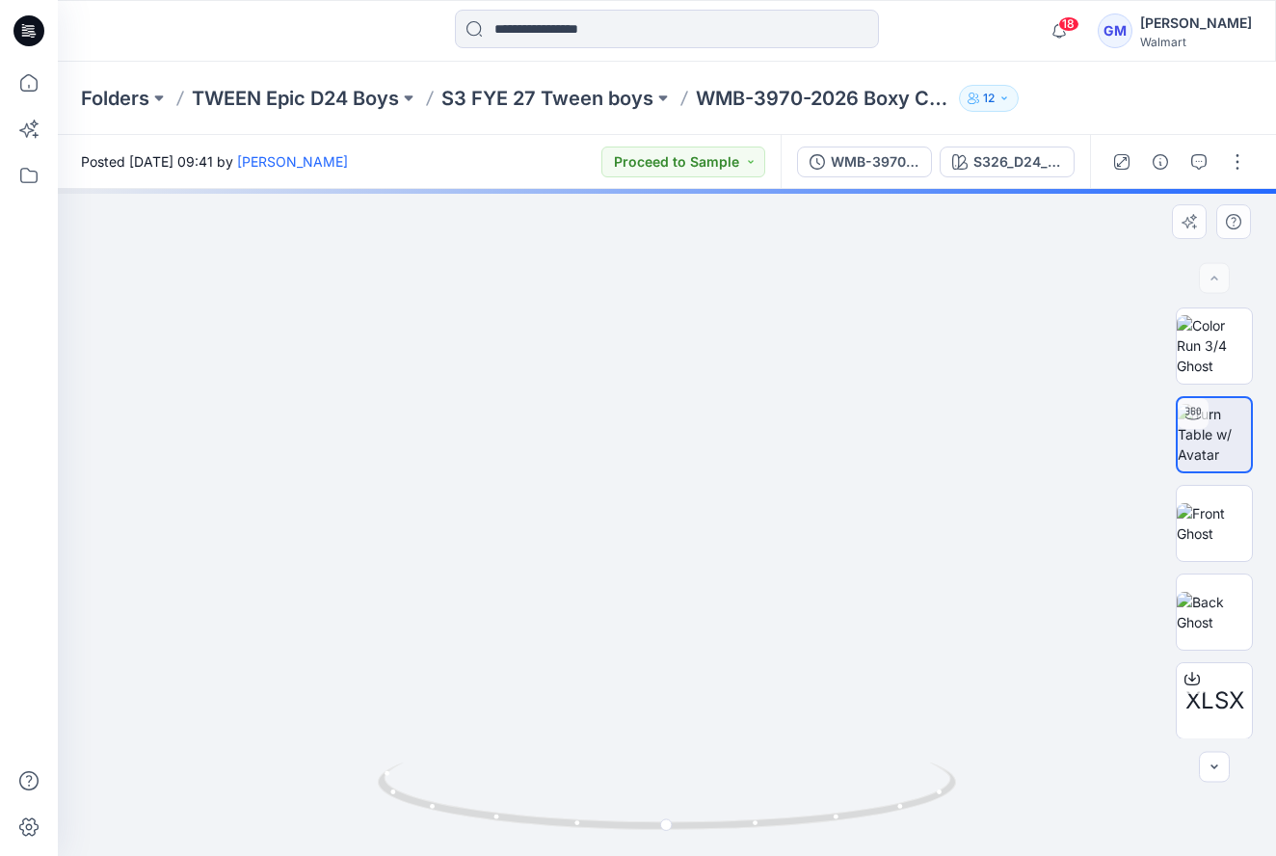
drag, startPoint x: 697, startPoint y: 539, endPoint x: 1035, endPoint y: 598, distance: 343.5
click at [1216, 354] on img at bounding box center [1214, 345] width 75 height 61
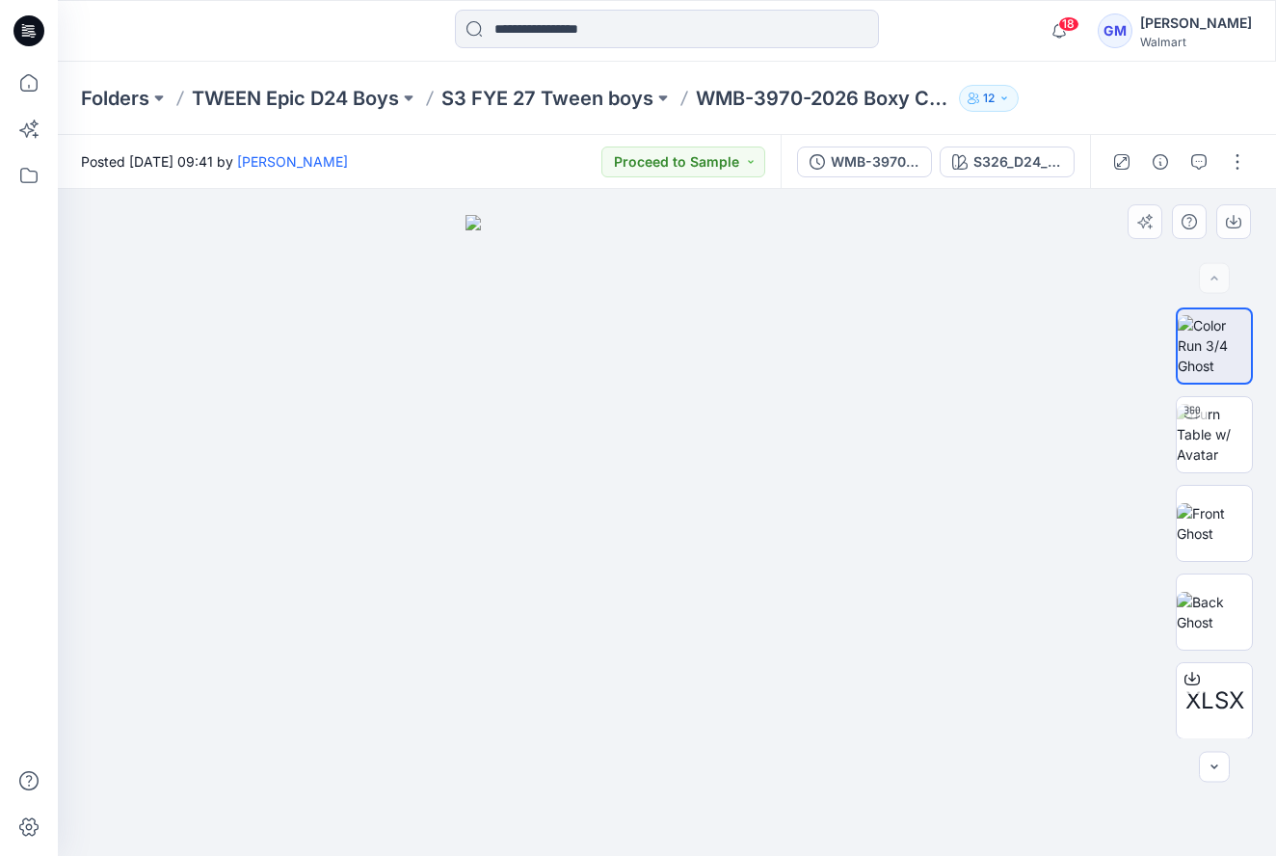
drag, startPoint x: 719, startPoint y: 528, endPoint x: 320, endPoint y: 549, distance: 399.5
click at [320, 549] on div at bounding box center [667, 522] width 1218 height 667
click at [1201, 439] on img at bounding box center [1214, 434] width 75 height 61
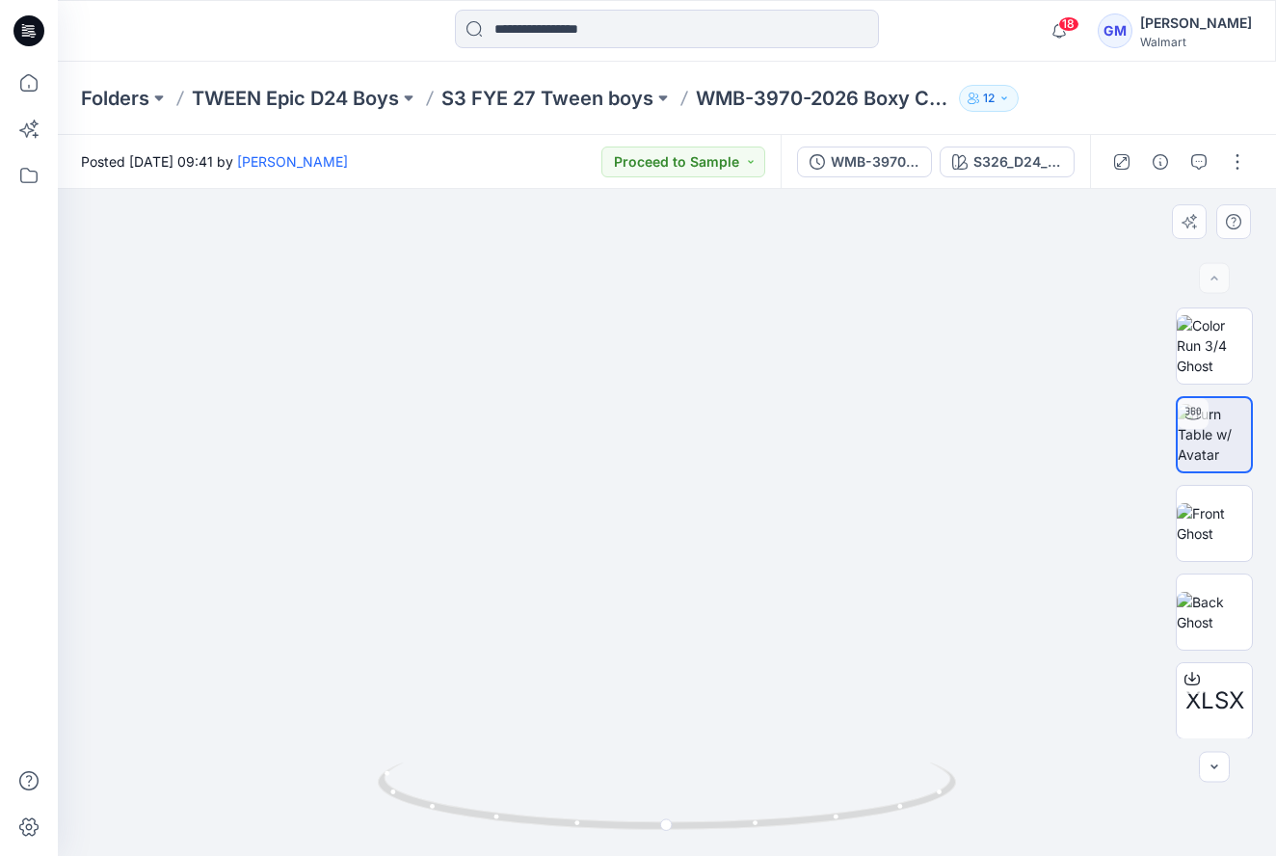
drag, startPoint x: 732, startPoint y: 561, endPoint x: 930, endPoint y: 560, distance: 197.6
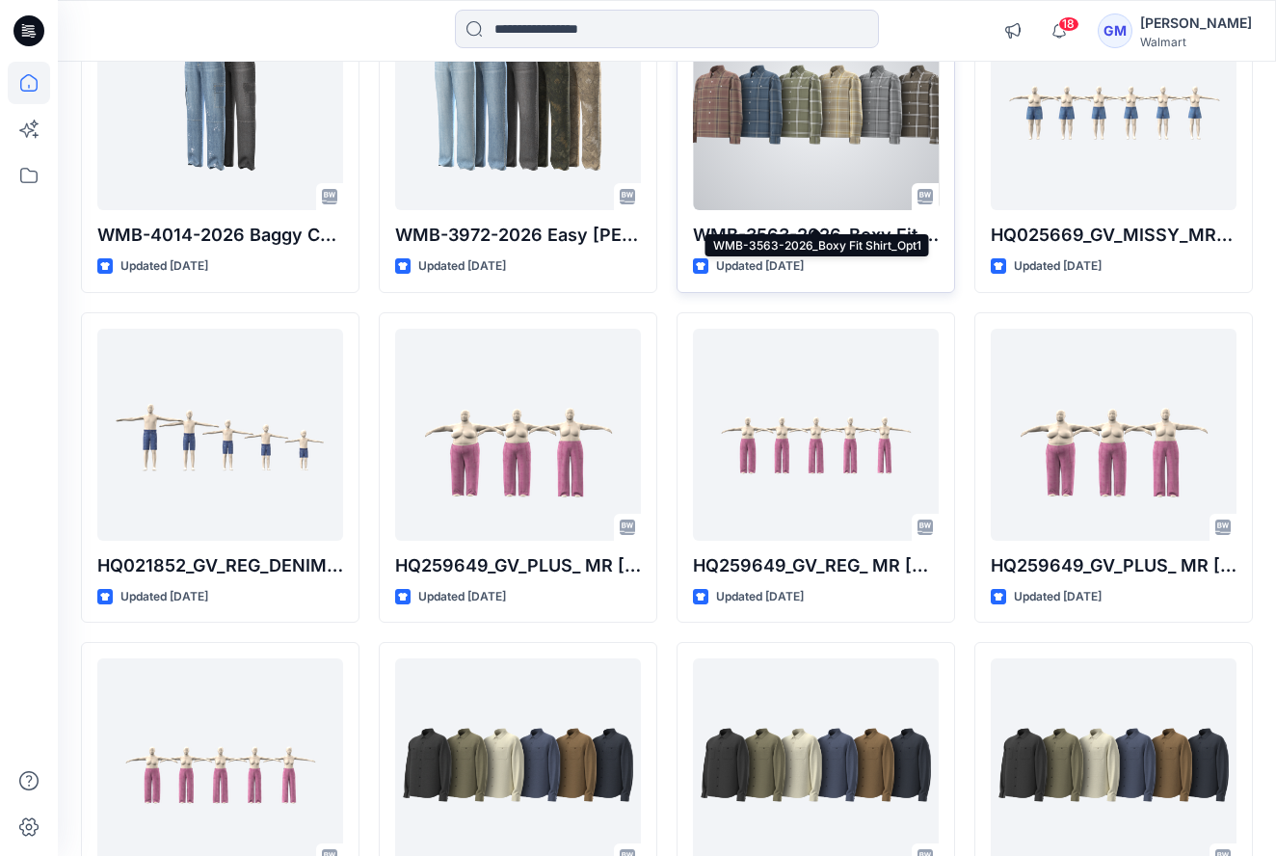
scroll to position [4911, 0]
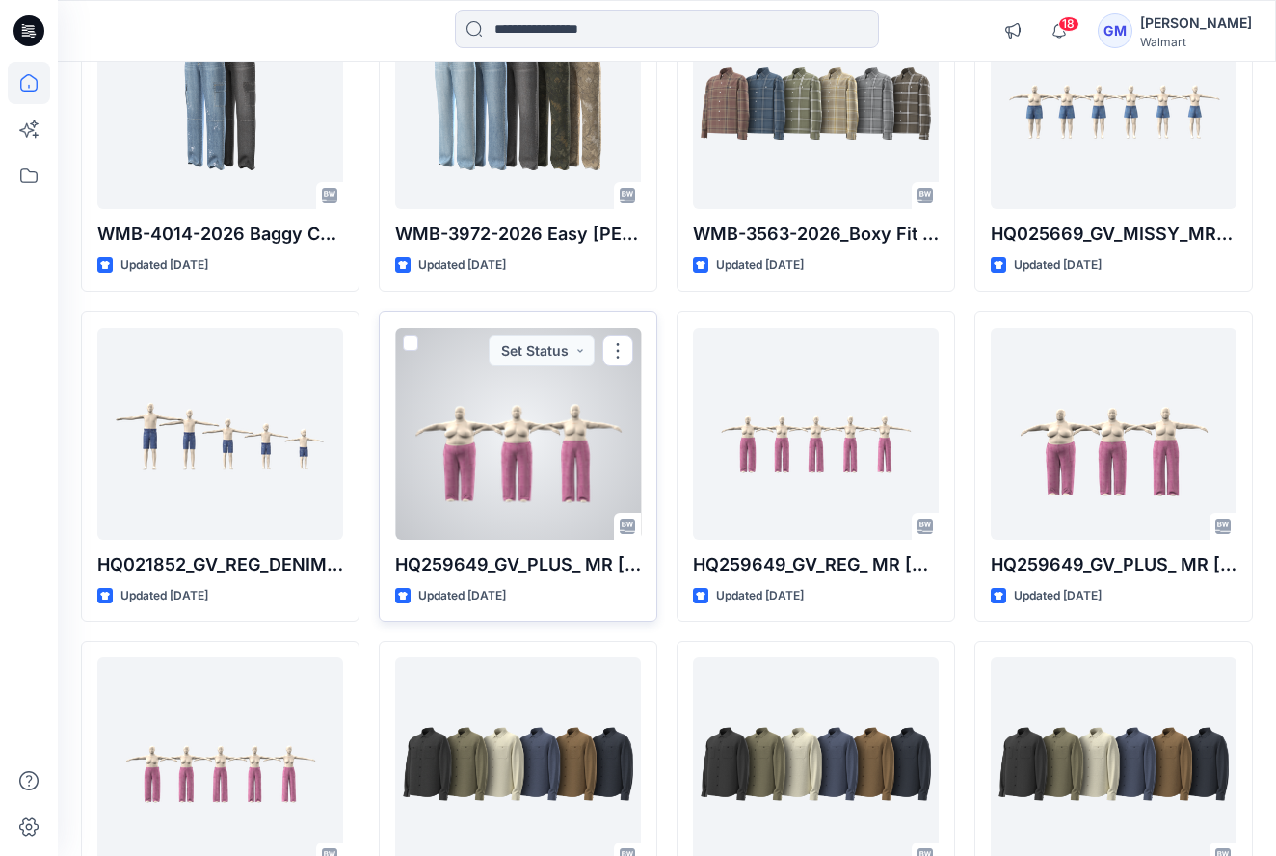
click at [429, 417] on div at bounding box center [518, 434] width 246 height 212
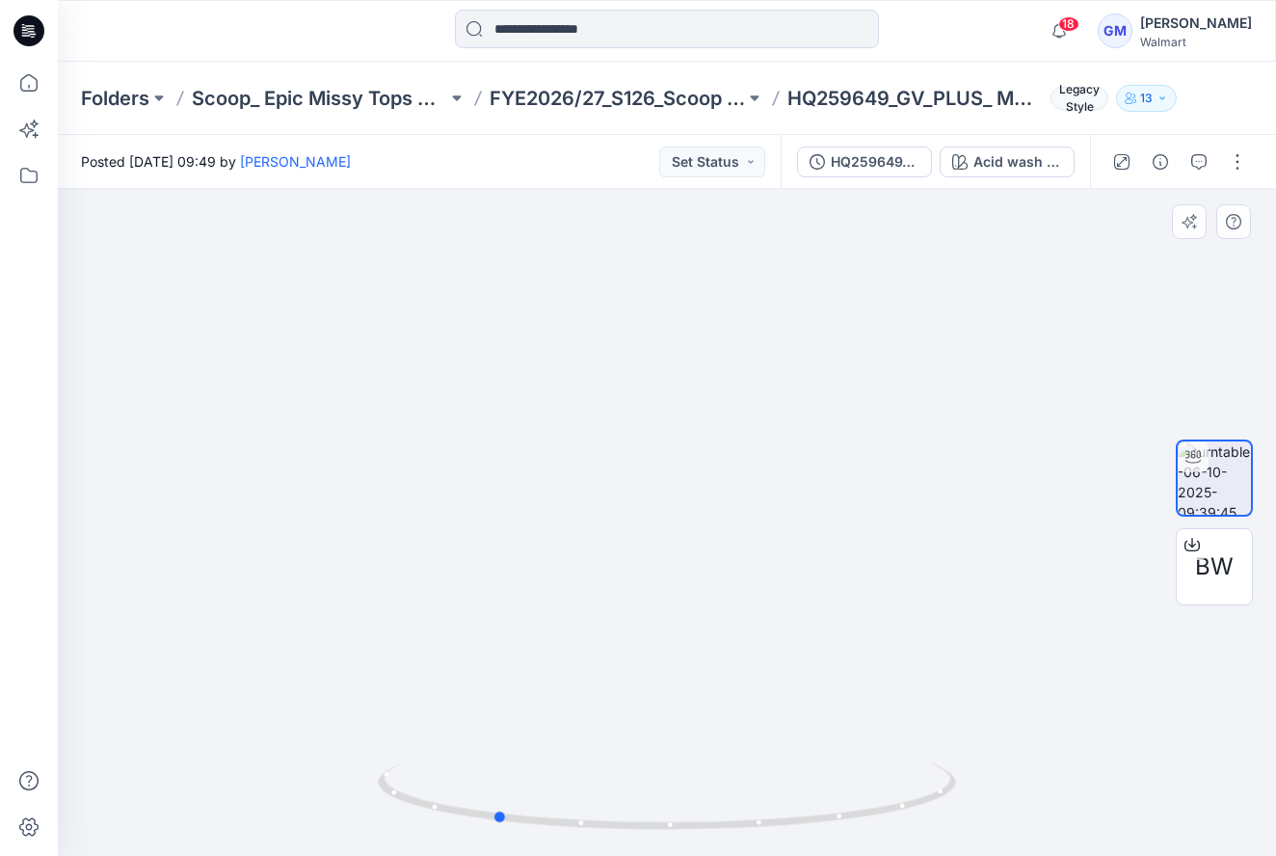
drag, startPoint x: 731, startPoint y: 570, endPoint x: 356, endPoint y: 593, distance: 376.6
click at [356, 593] on div at bounding box center [667, 522] width 1218 height 667
drag, startPoint x: 656, startPoint y: 584, endPoint x: 562, endPoint y: 528, distance: 109.7
click at [561, 528] on img at bounding box center [570, 194] width 1879 height 1324
drag, startPoint x: 774, startPoint y: 688, endPoint x: 722, endPoint y: 671, distance: 54.9
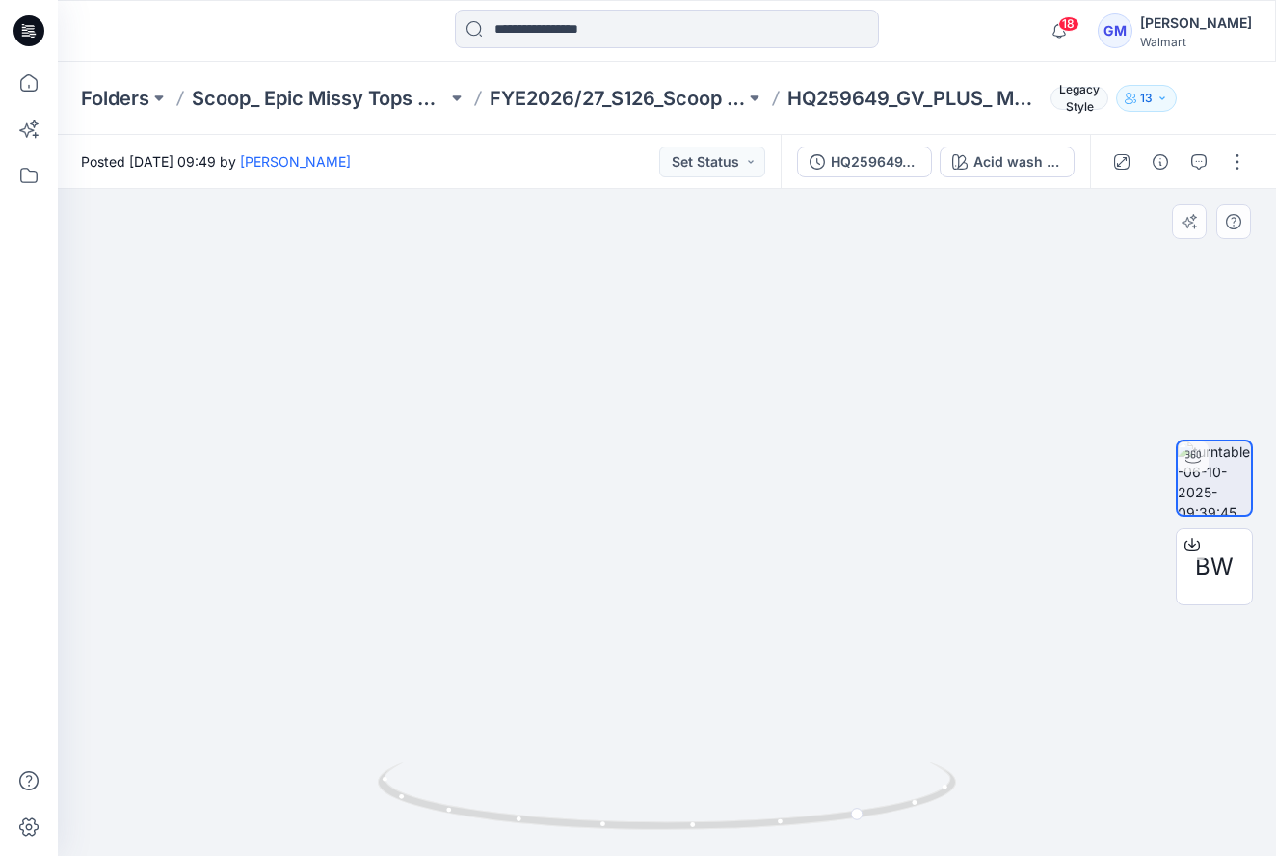
click at [714, 681] on img at bounding box center [497, 200] width 1879 height 1311
drag, startPoint x: 744, startPoint y: 690, endPoint x: 700, endPoint y: 709, distance: 48.3
click at [699, 709] on img at bounding box center [499, 196] width 1879 height 1318
drag, startPoint x: 866, startPoint y: 821, endPoint x: 688, endPoint y: 803, distance: 179.2
click at [697, 823] on icon at bounding box center [669, 798] width 583 height 72
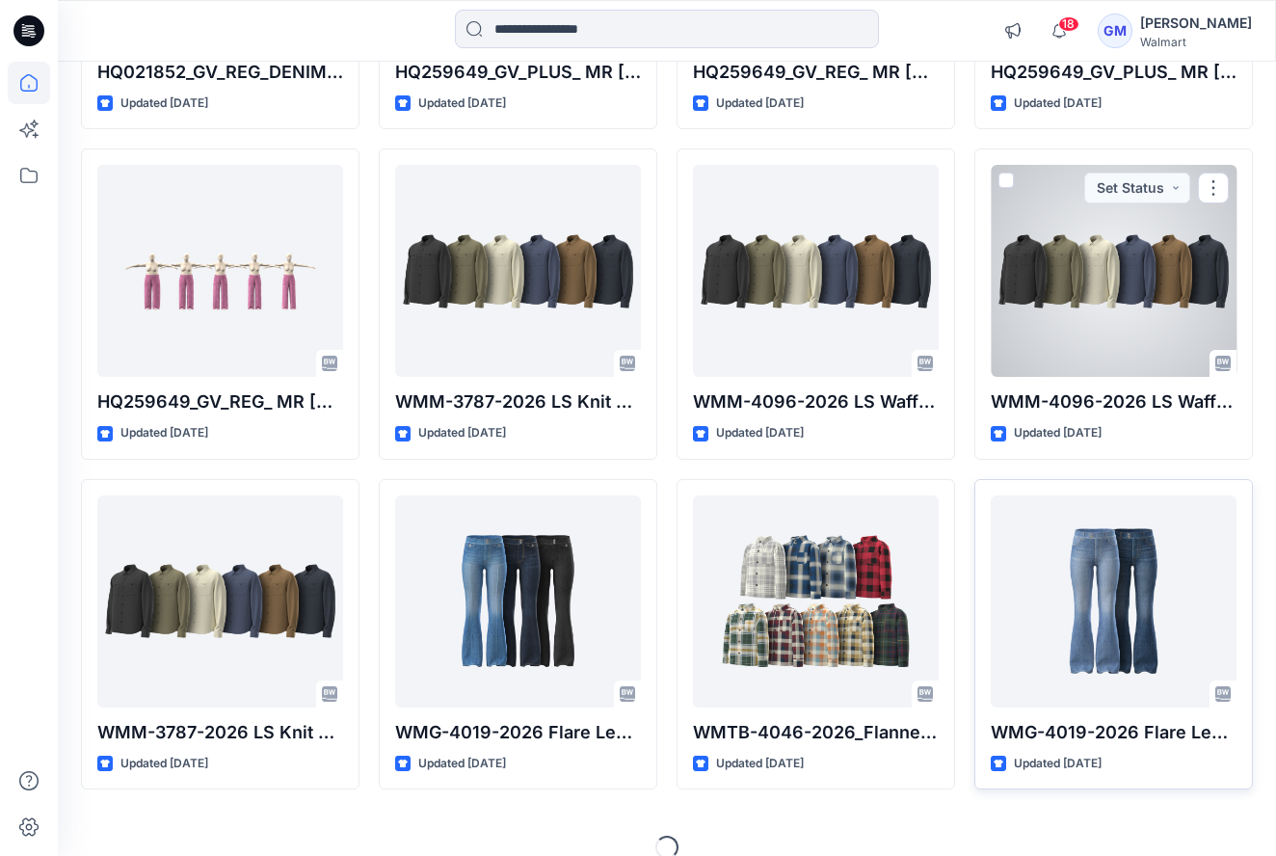
scroll to position [5403, 0]
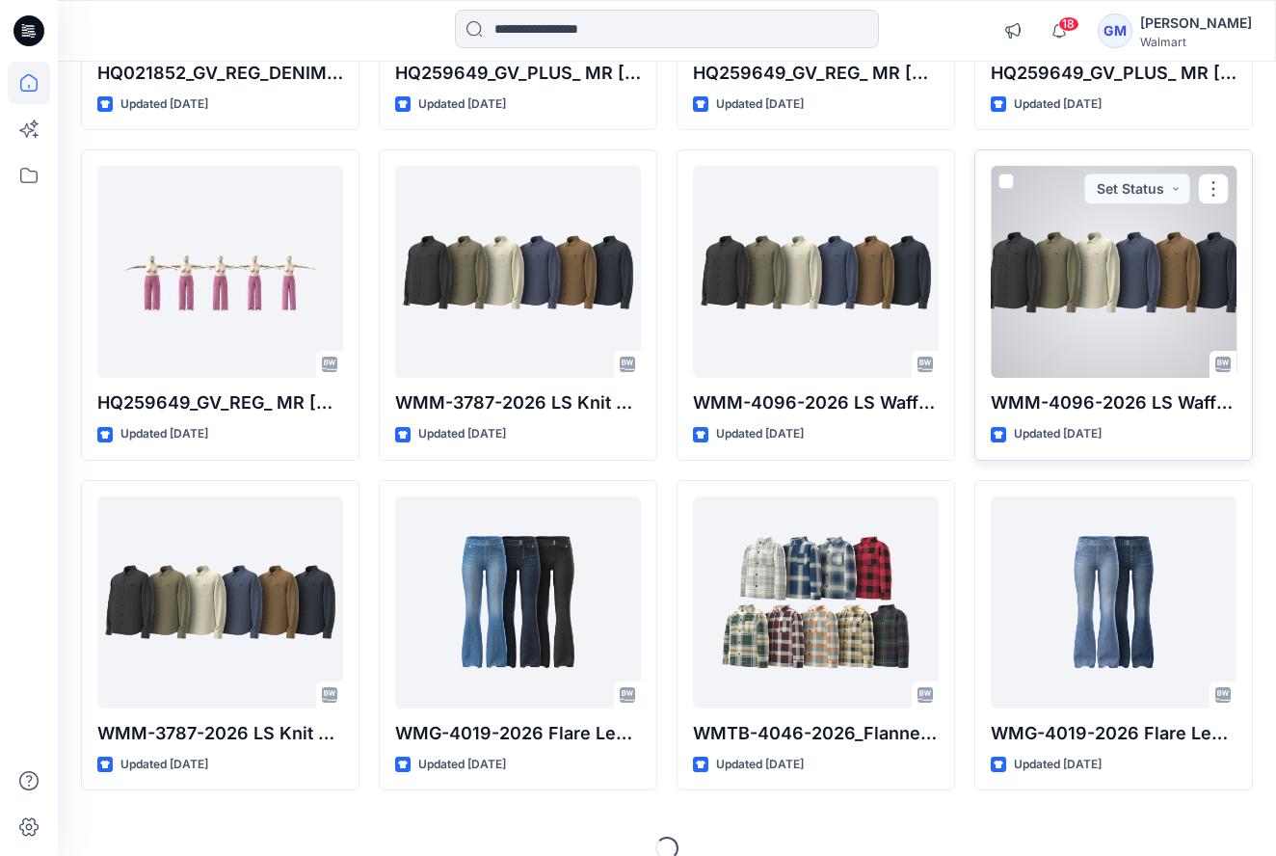
click at [1019, 279] on div at bounding box center [1114, 272] width 246 height 212
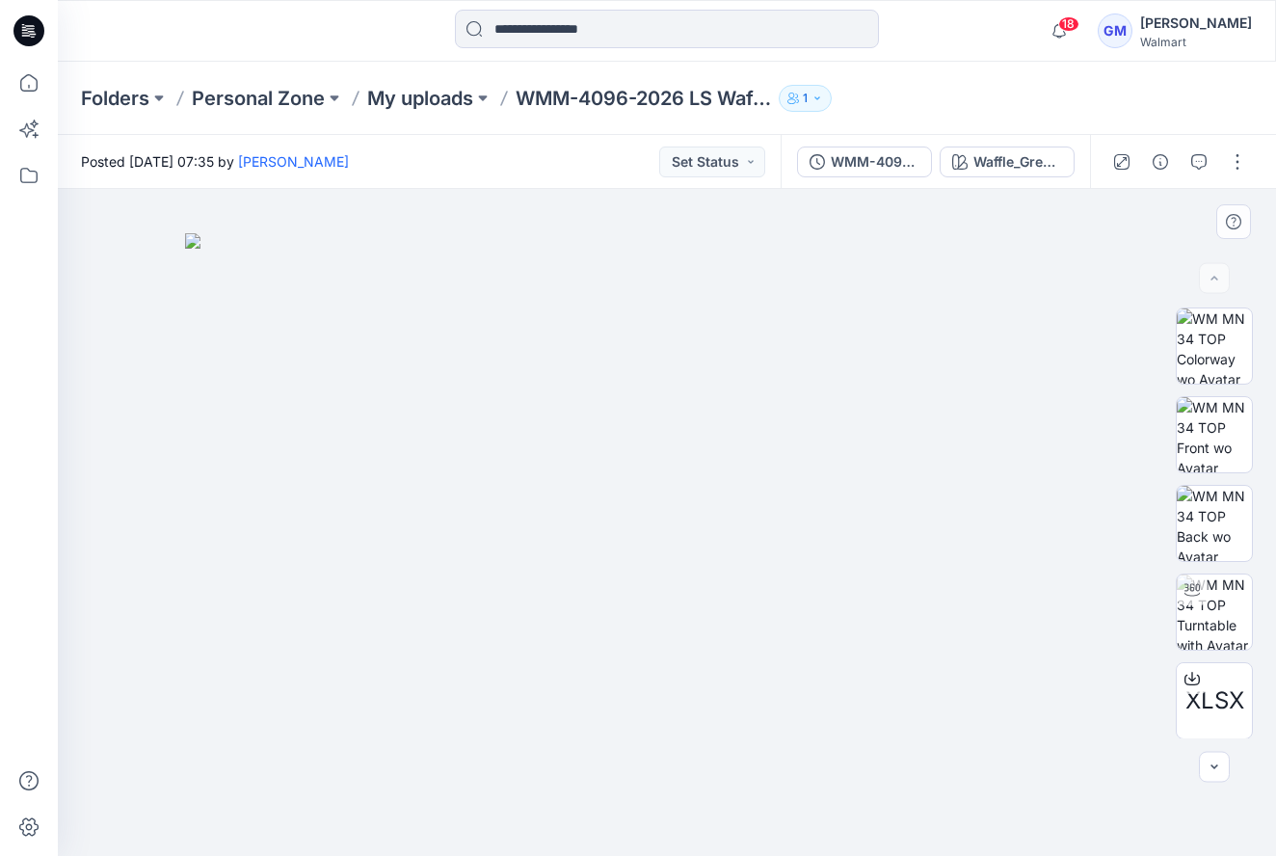
click at [705, 574] on img at bounding box center [667, 544] width 964 height 623
drag, startPoint x: 654, startPoint y: 565, endPoint x: 509, endPoint y: 561, distance: 145.6
click at [509, 561] on img at bounding box center [667, 544] width 964 height 623
drag, startPoint x: 820, startPoint y: 639, endPoint x: 765, endPoint y: 632, distance: 55.3
click at [765, 632] on img at bounding box center [667, 544] width 964 height 623
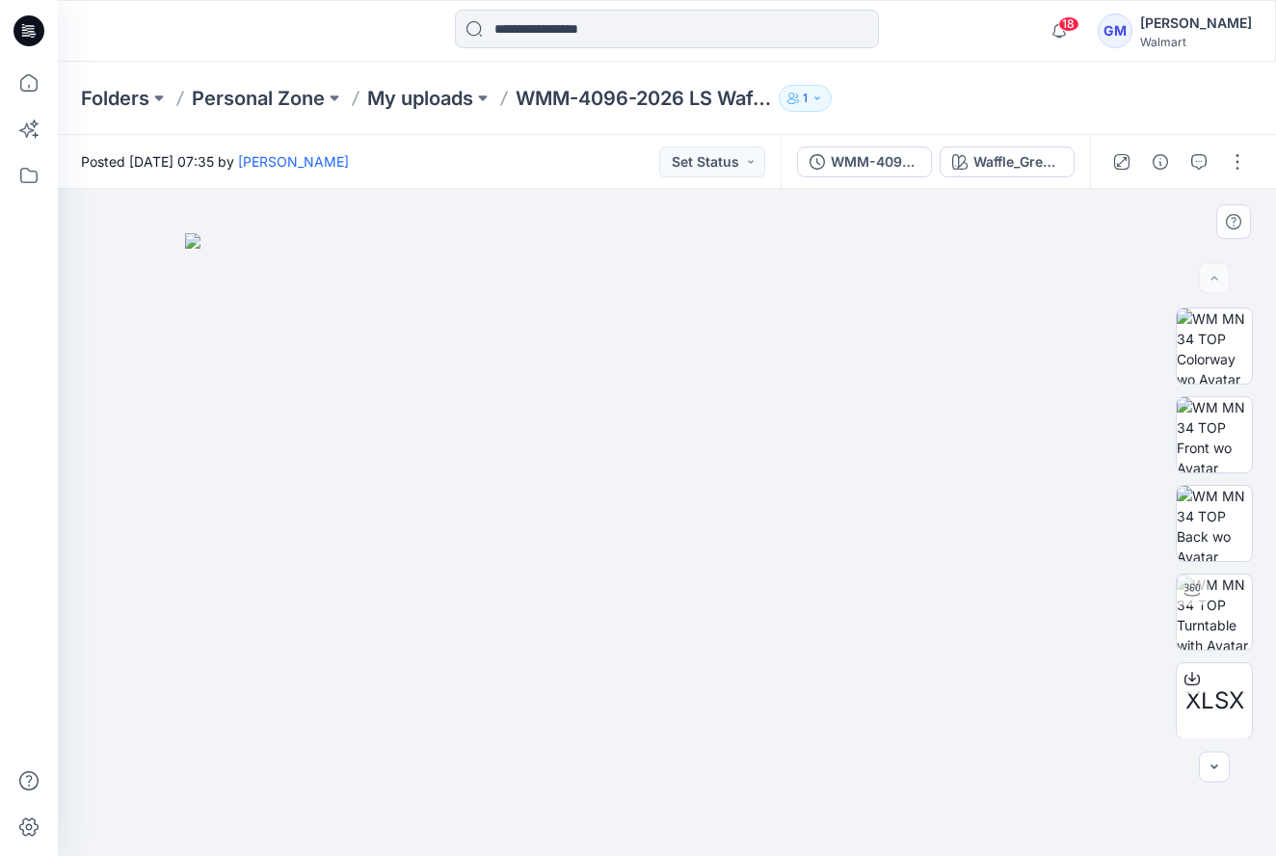
click at [920, 545] on img at bounding box center [667, 544] width 964 height 623
click at [1233, 491] on img at bounding box center [1214, 523] width 75 height 75
drag, startPoint x: 676, startPoint y: 545, endPoint x: 990, endPoint y: 576, distance: 315.8
click at [990, 576] on img at bounding box center [667, 464] width 964 height 784
click at [1166, 445] on div "XLSX BW" at bounding box center [1214, 522] width 123 height 431
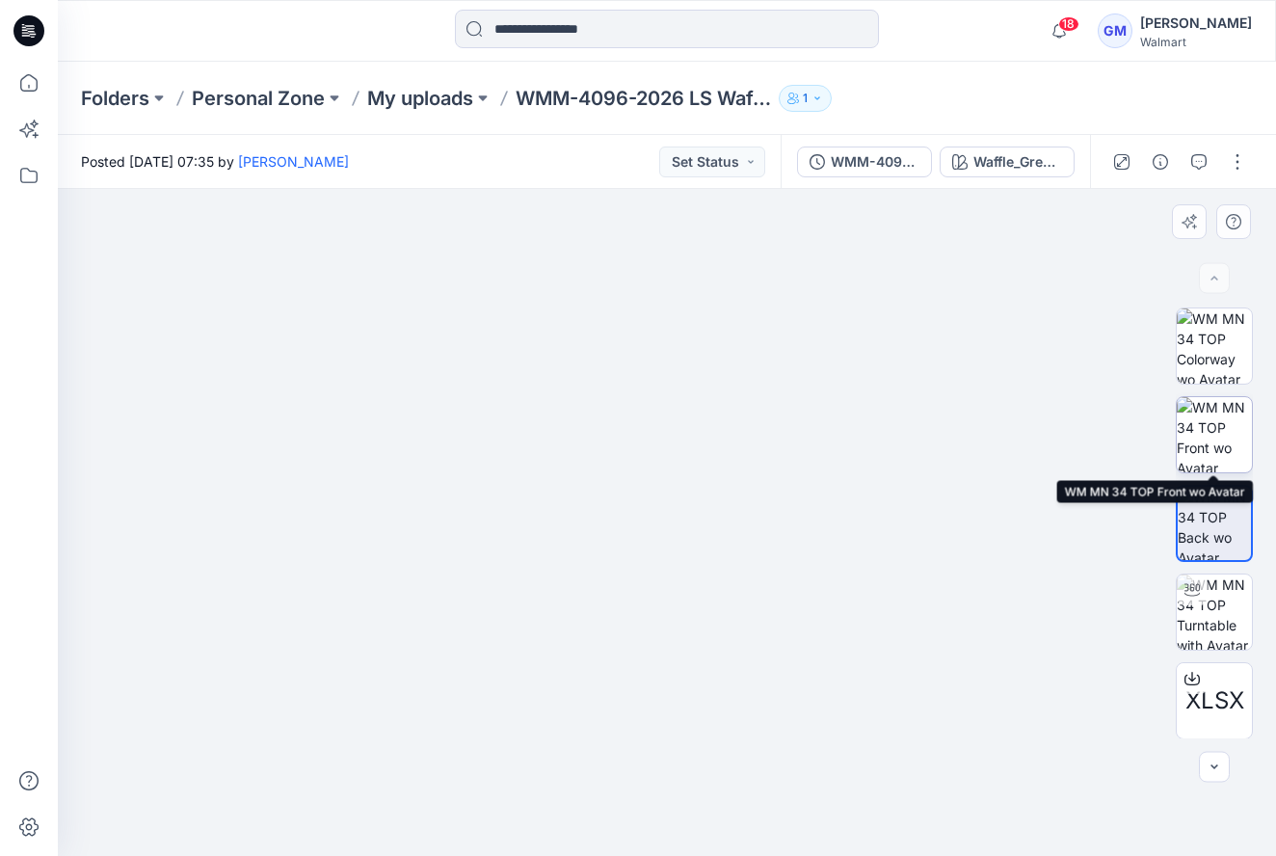
click at [1190, 444] on img at bounding box center [1214, 434] width 75 height 75
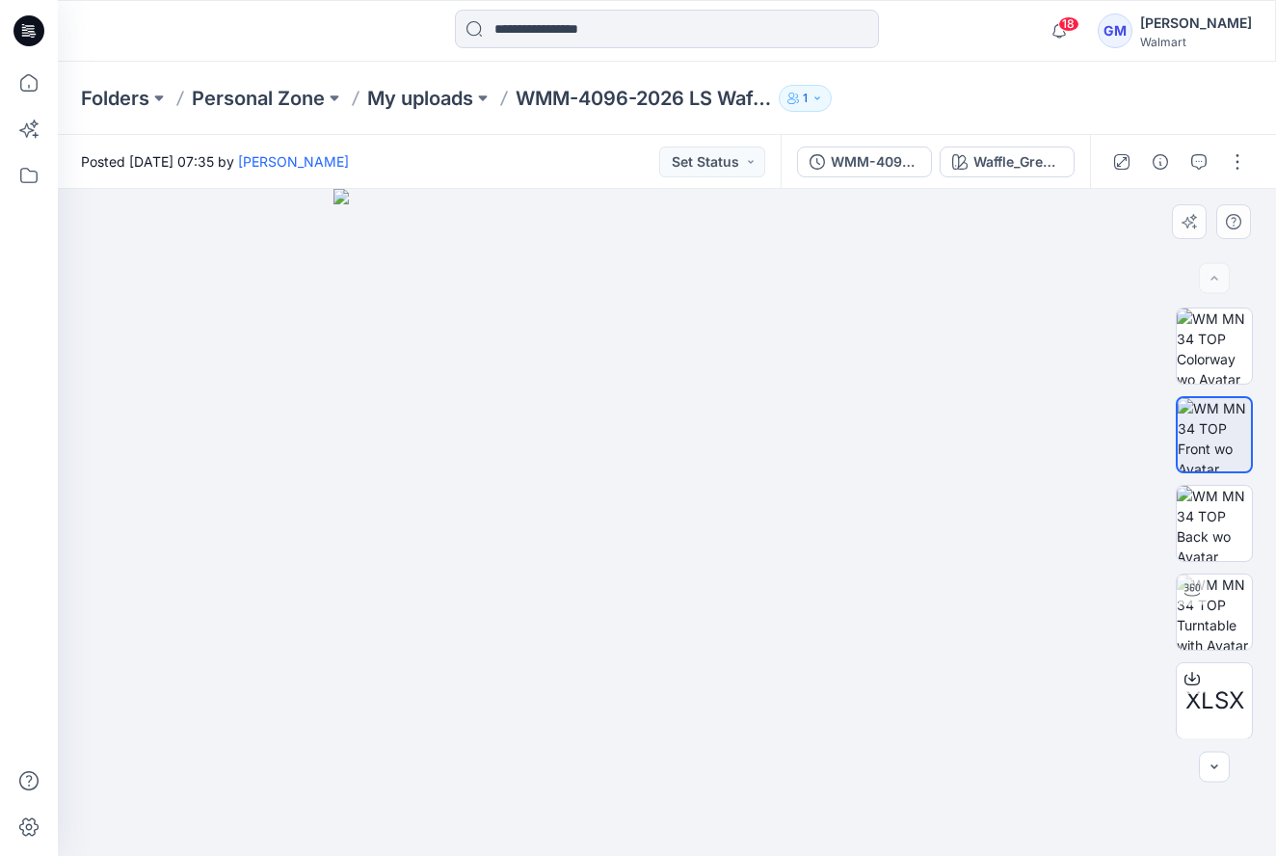
drag, startPoint x: 729, startPoint y: 582, endPoint x: 704, endPoint y: 585, distance: 25.2
click at [704, 585] on img at bounding box center [666, 522] width 667 height 667
drag, startPoint x: 735, startPoint y: 529, endPoint x: 783, endPoint y: 697, distance: 174.2
click at [784, 696] on img at bounding box center [667, 455] width 964 height 801
click at [695, 567] on img at bounding box center [667, 455] width 964 height 801
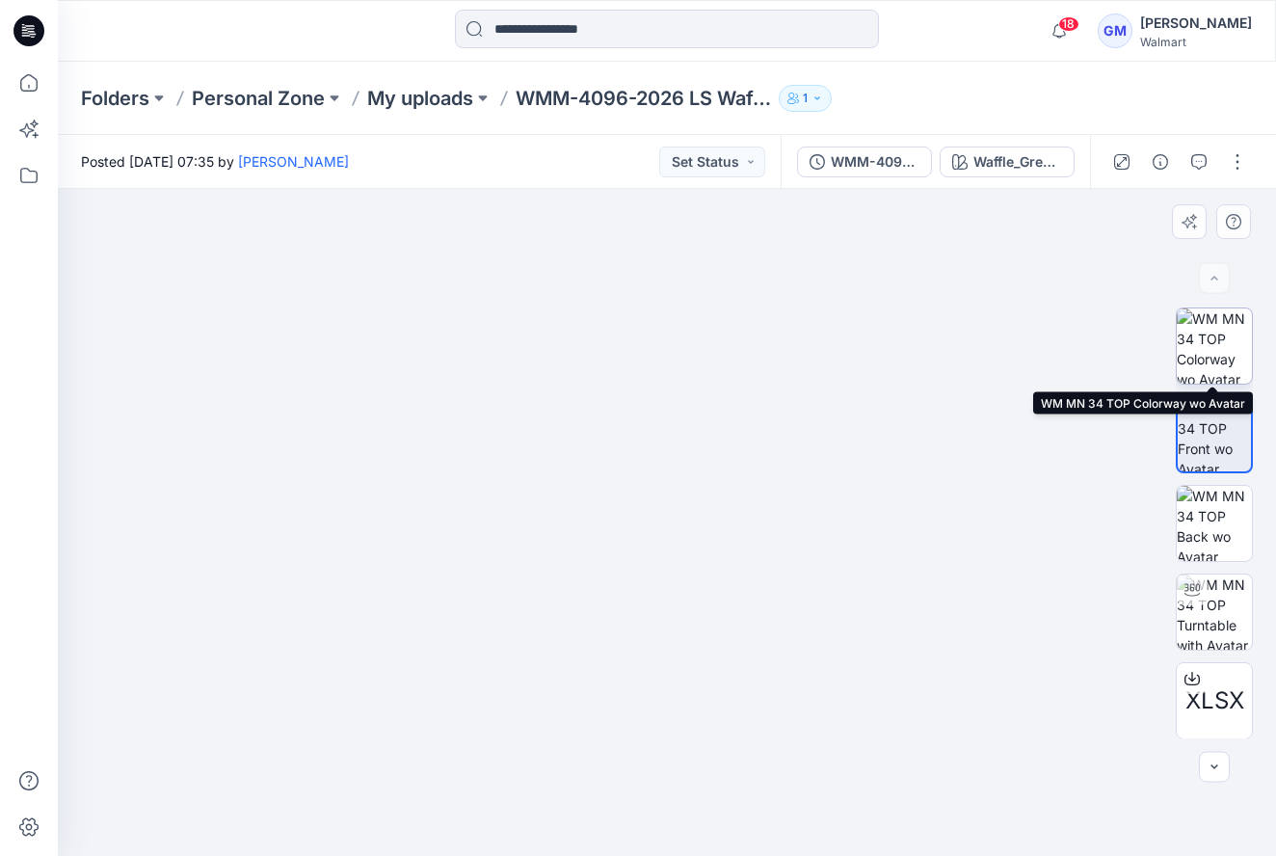
click at [1224, 367] on img at bounding box center [1214, 345] width 75 height 75
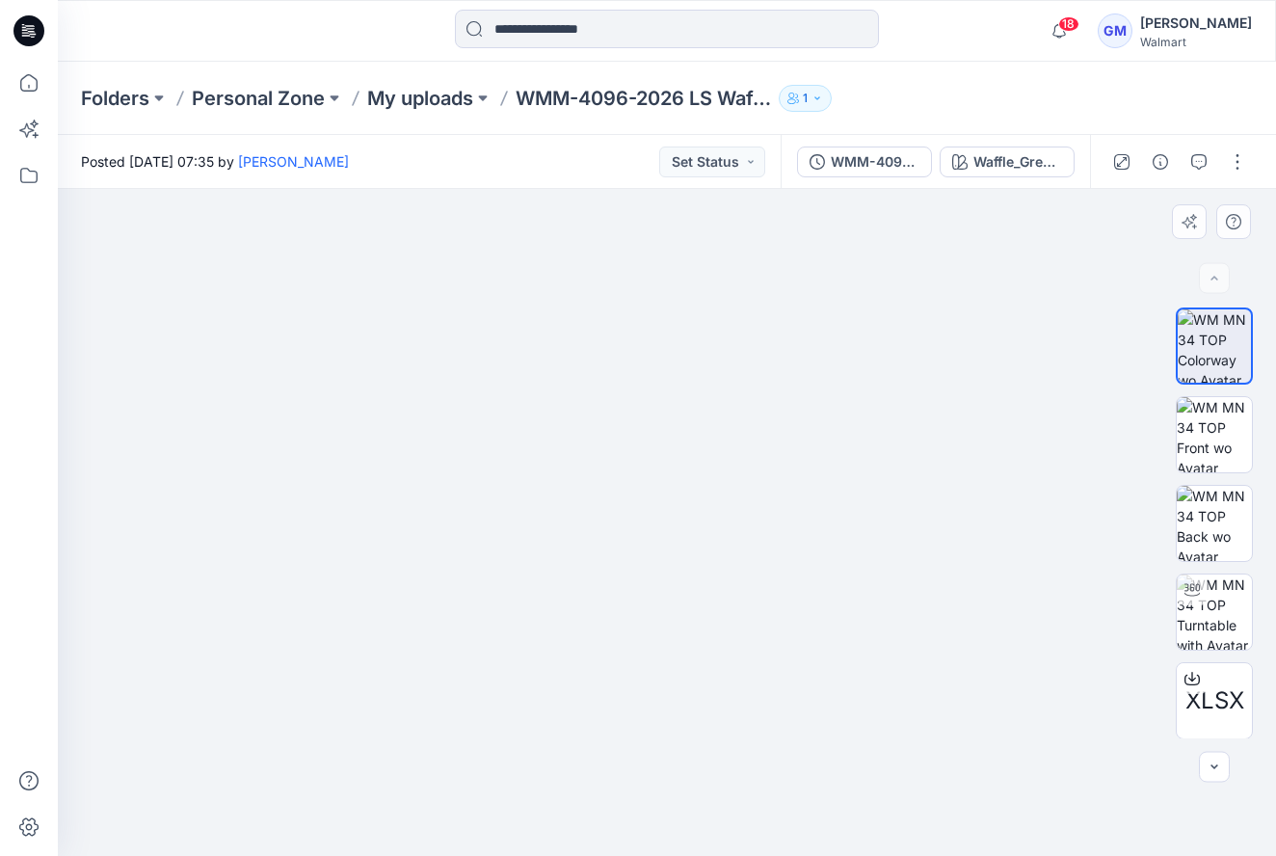
drag, startPoint x: 764, startPoint y: 547, endPoint x: 963, endPoint y: 556, distance: 198.7
click at [963, 556] on img at bounding box center [667, 452] width 964 height 807
drag, startPoint x: 657, startPoint y: 566, endPoint x: 770, endPoint y: 575, distance: 113.2
click at [769, 575] on img at bounding box center [666, 487] width 818 height 735
click at [870, 585] on img at bounding box center [666, 491] width 818 height 730
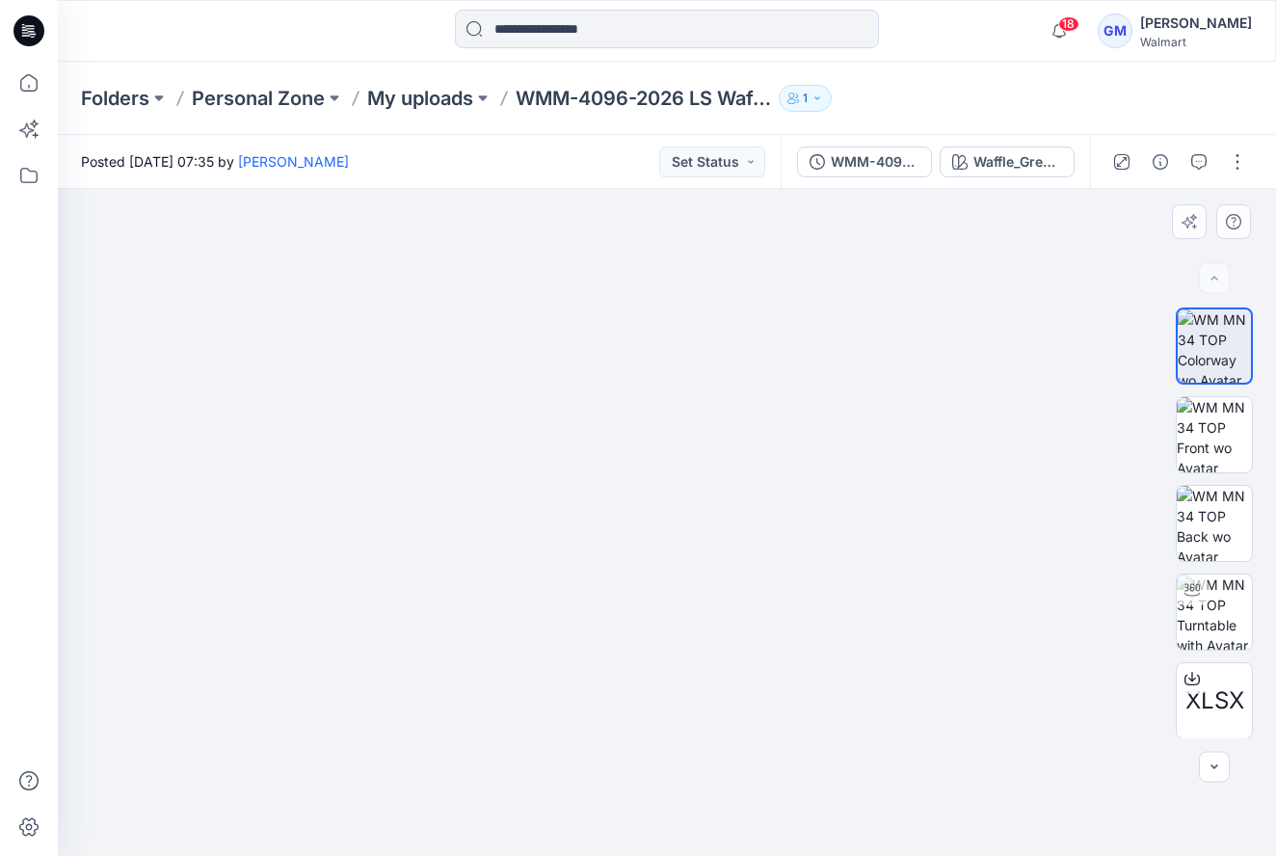
click at [373, 409] on img at bounding box center [667, 460] width 964 height 789
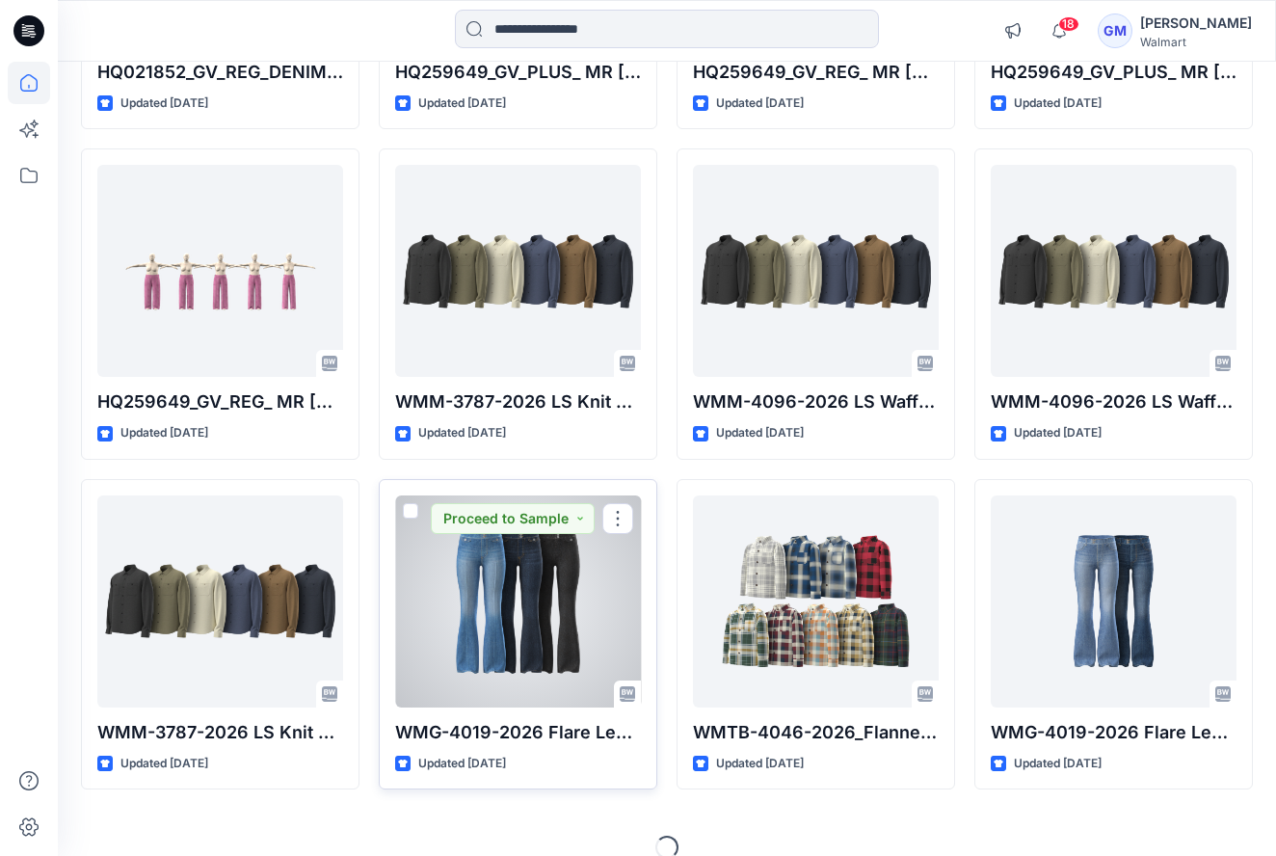
scroll to position [5403, 0]
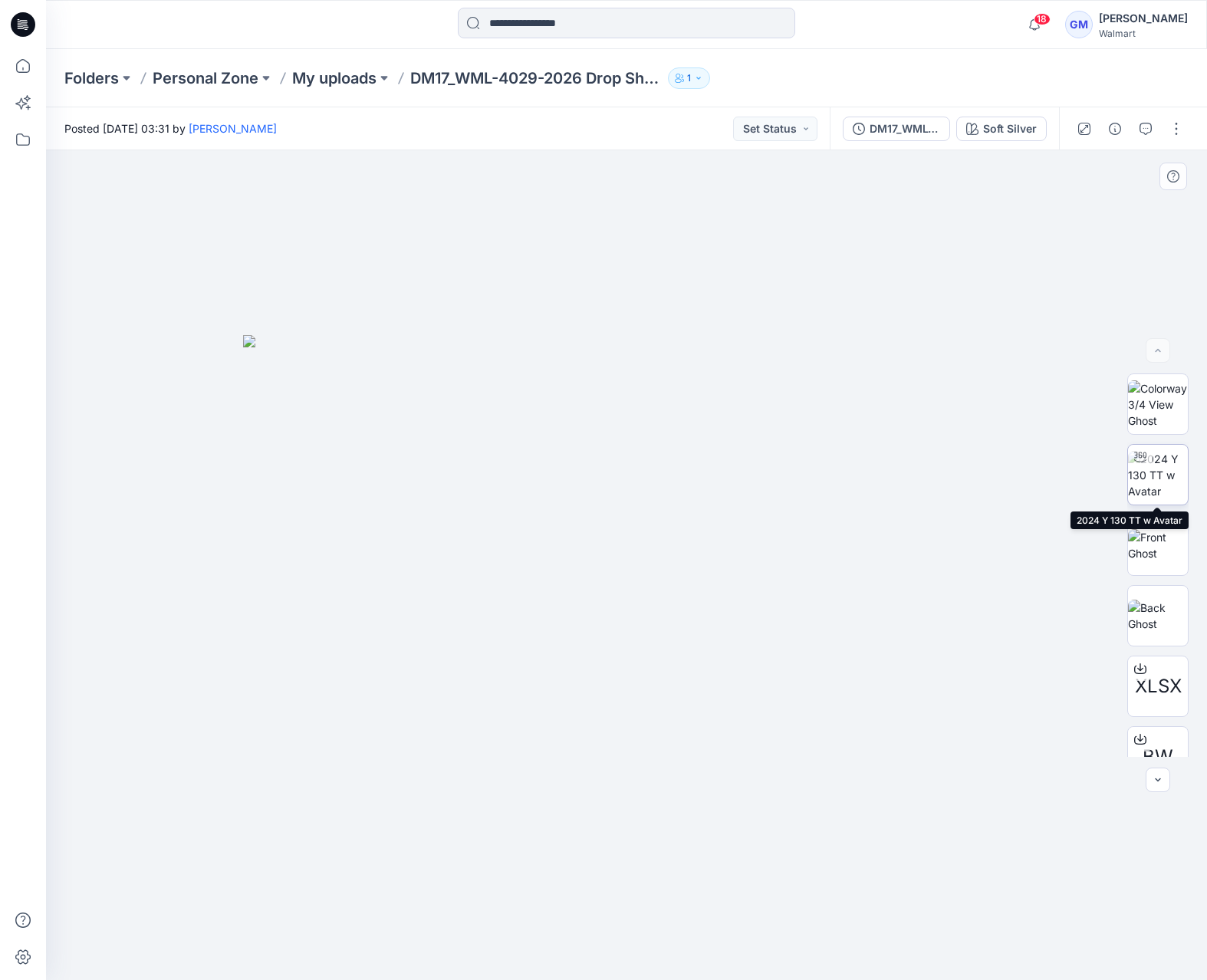
click at [1146, 476] on img at bounding box center [1158, 475] width 60 height 49
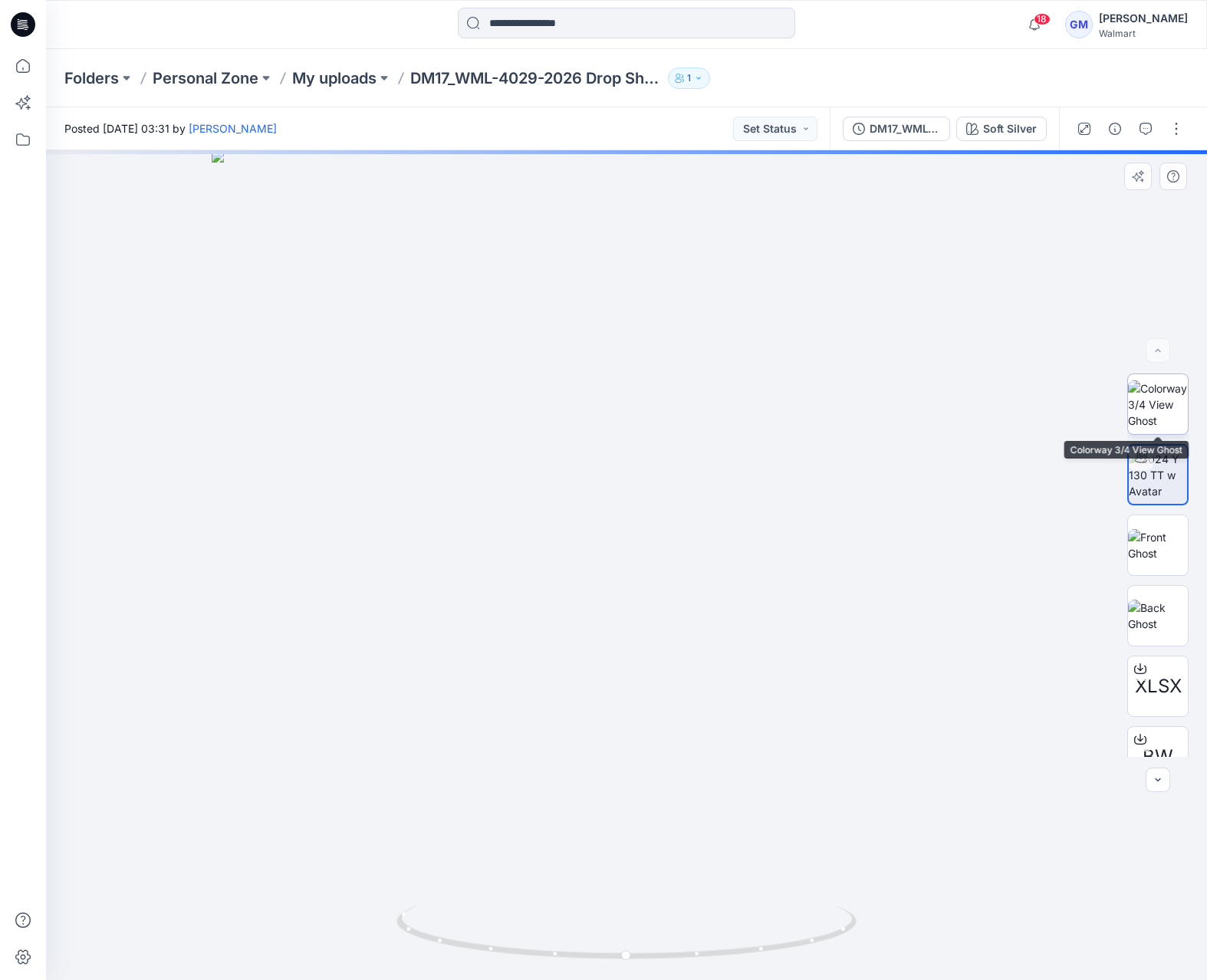
click at [1146, 414] on img at bounding box center [1158, 404] width 60 height 49
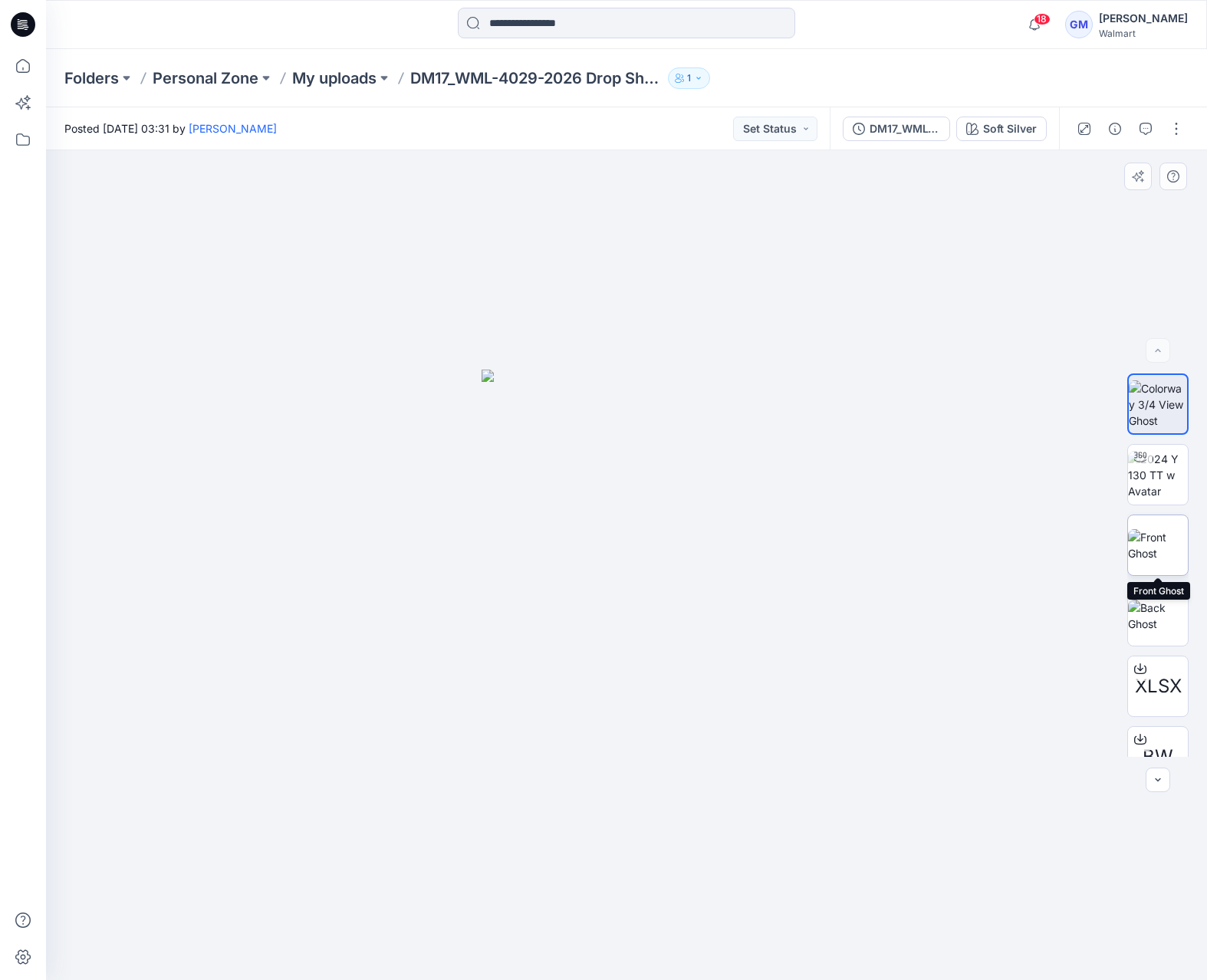
click at [1160, 542] on img at bounding box center [1158, 545] width 60 height 32
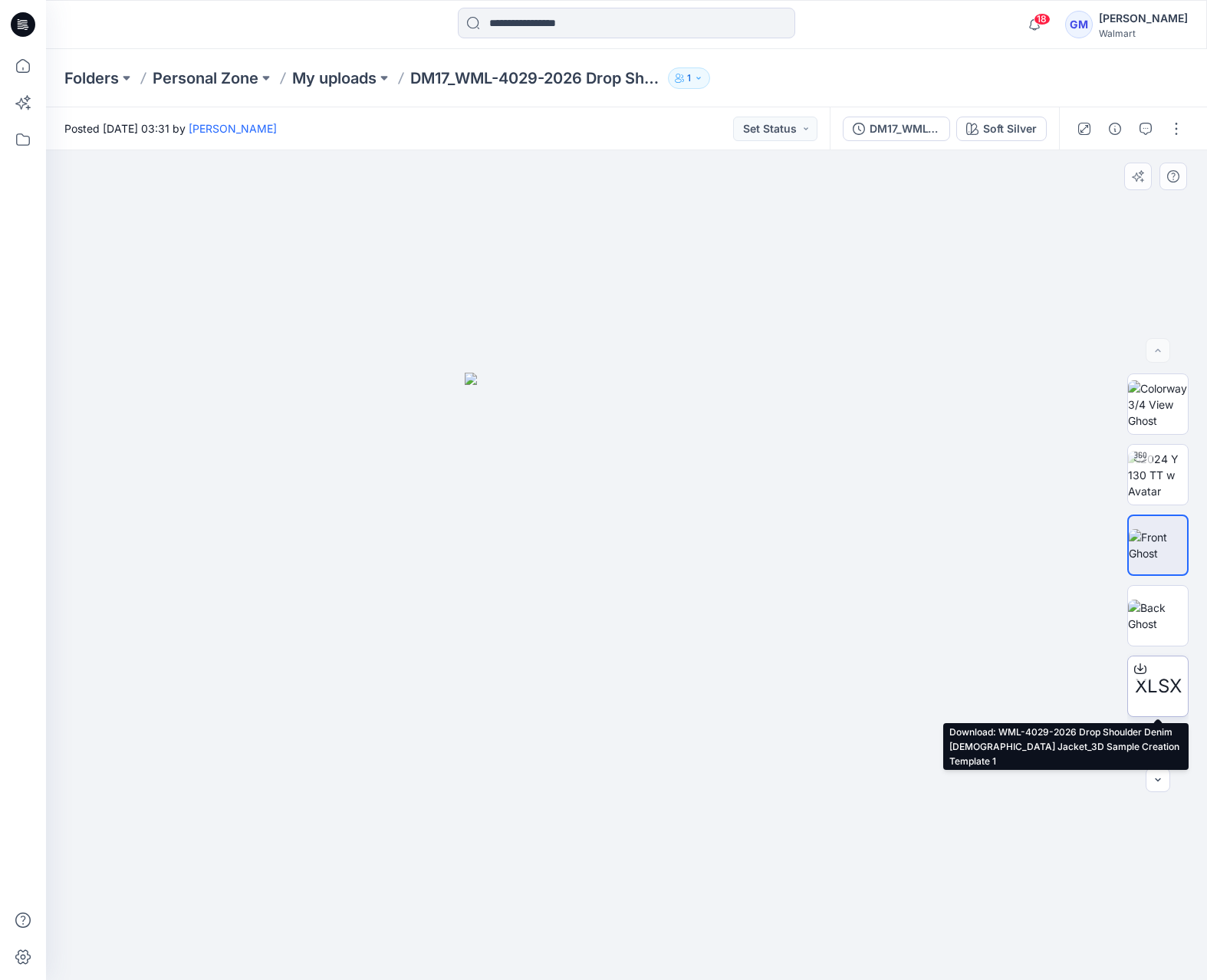
scroll to position [1, 0]
click at [1162, 690] on span "XLSX" at bounding box center [1158, 685] width 47 height 28
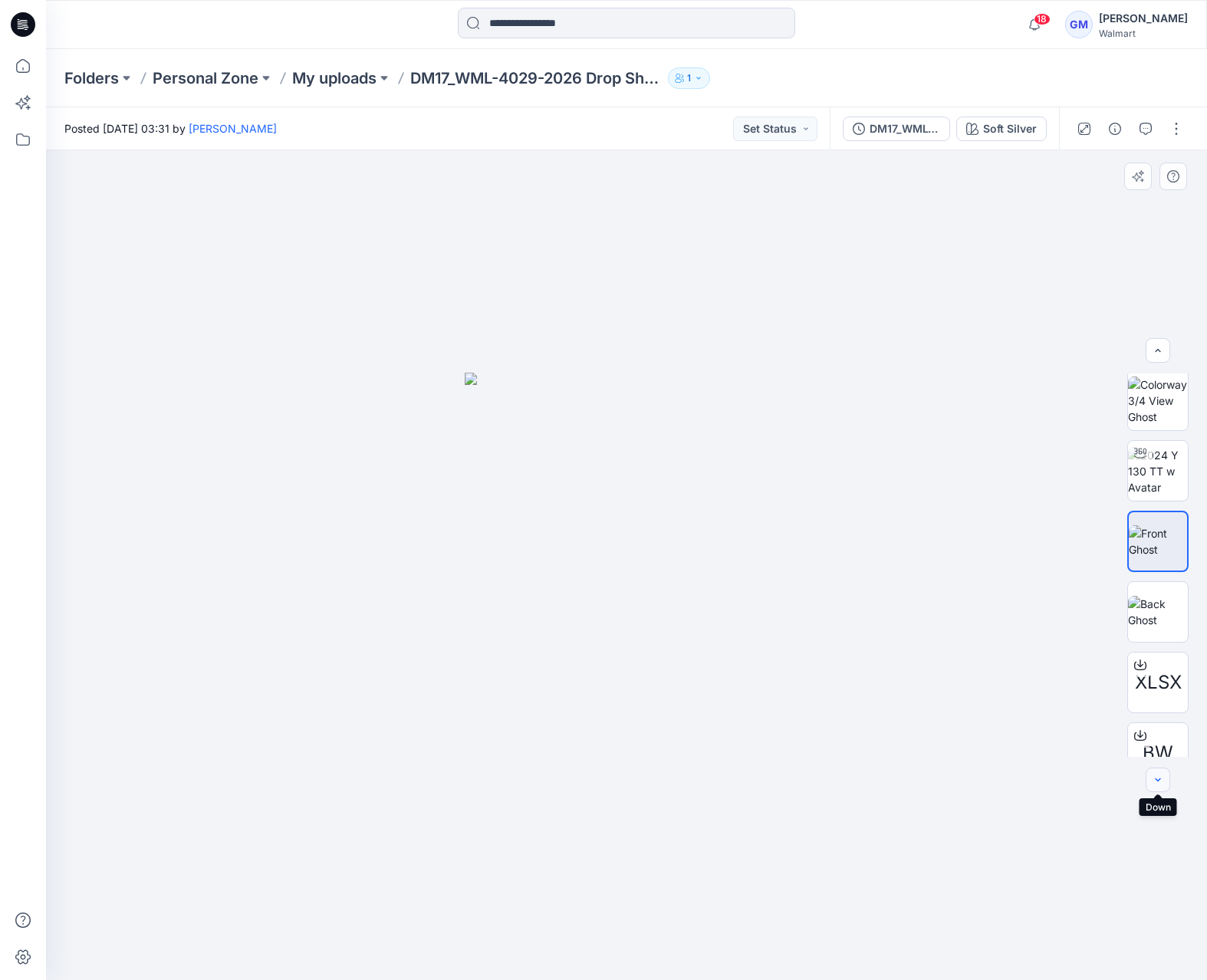
click at [1158, 776] on icon "button" at bounding box center [1158, 779] width 12 height 12
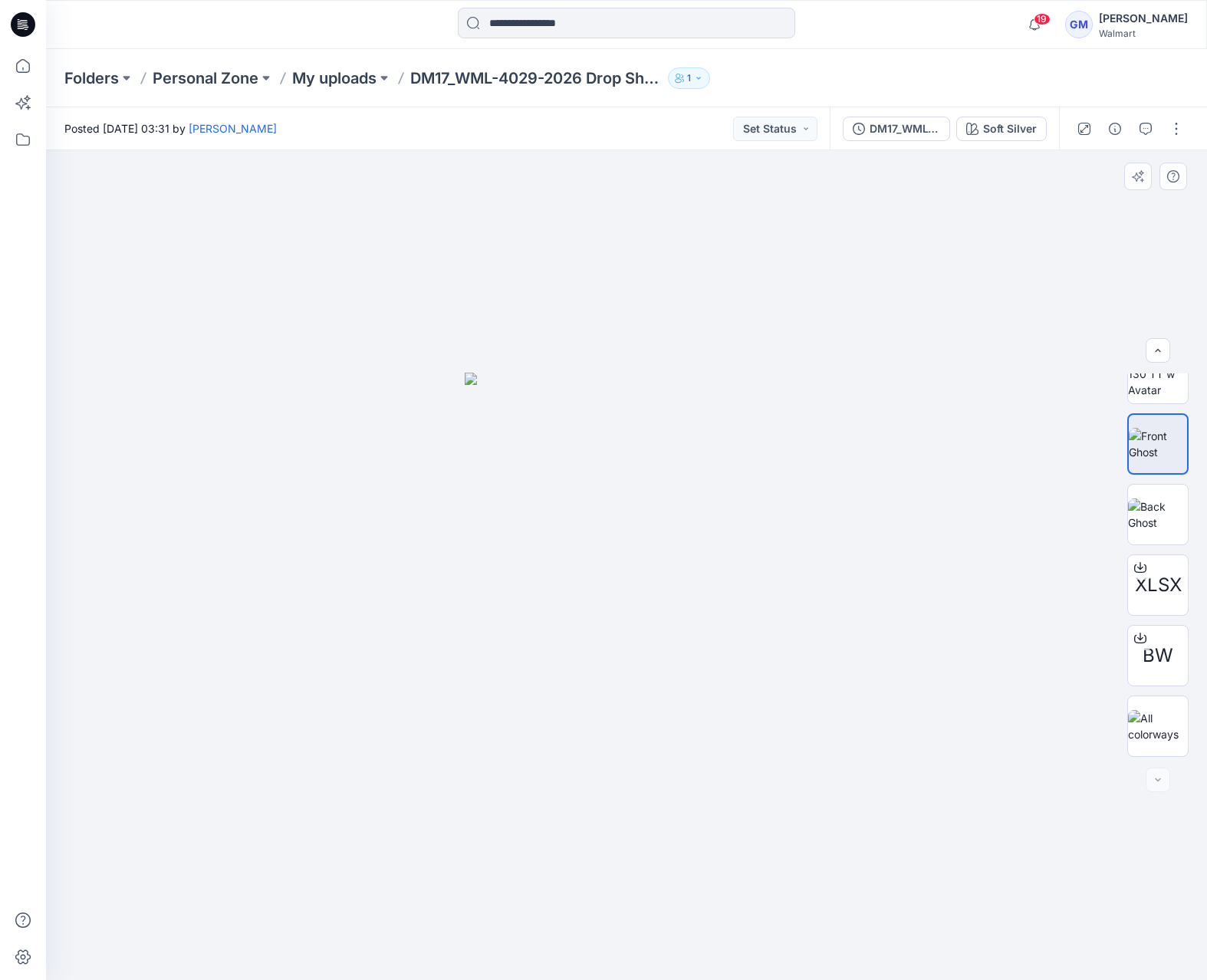
scroll to position [0, 0]
